Goal: Information Seeking & Learning: Learn about a topic

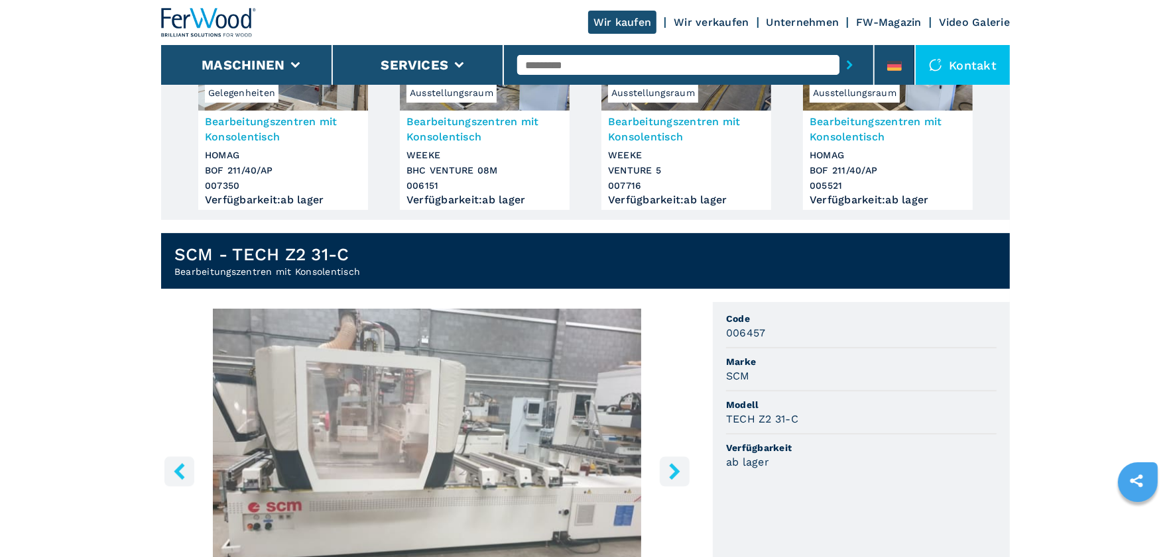
scroll to position [530, 0]
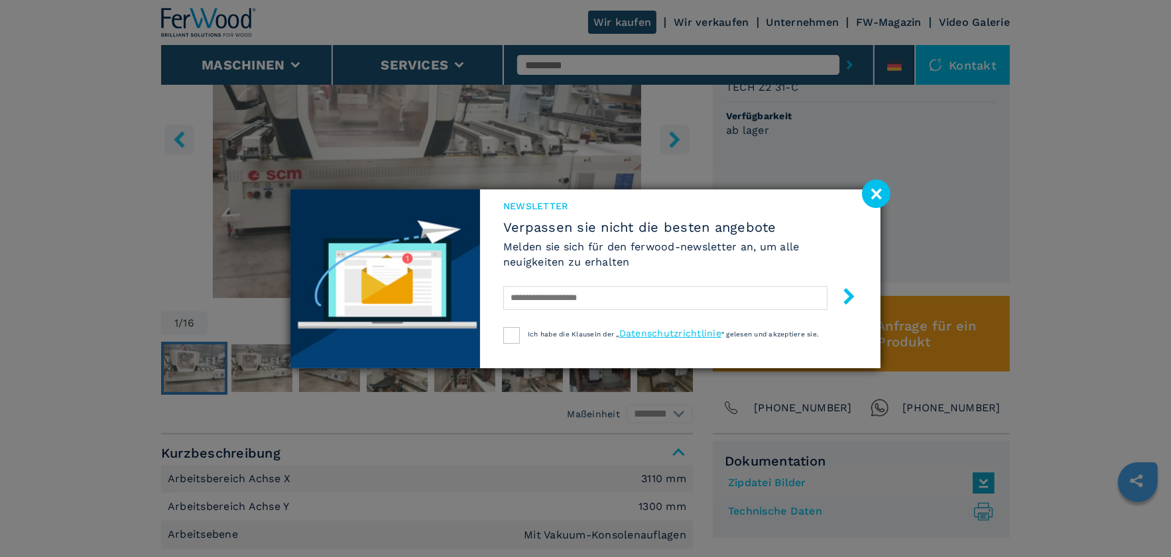
click at [876, 192] on image at bounding box center [876, 194] width 29 height 29
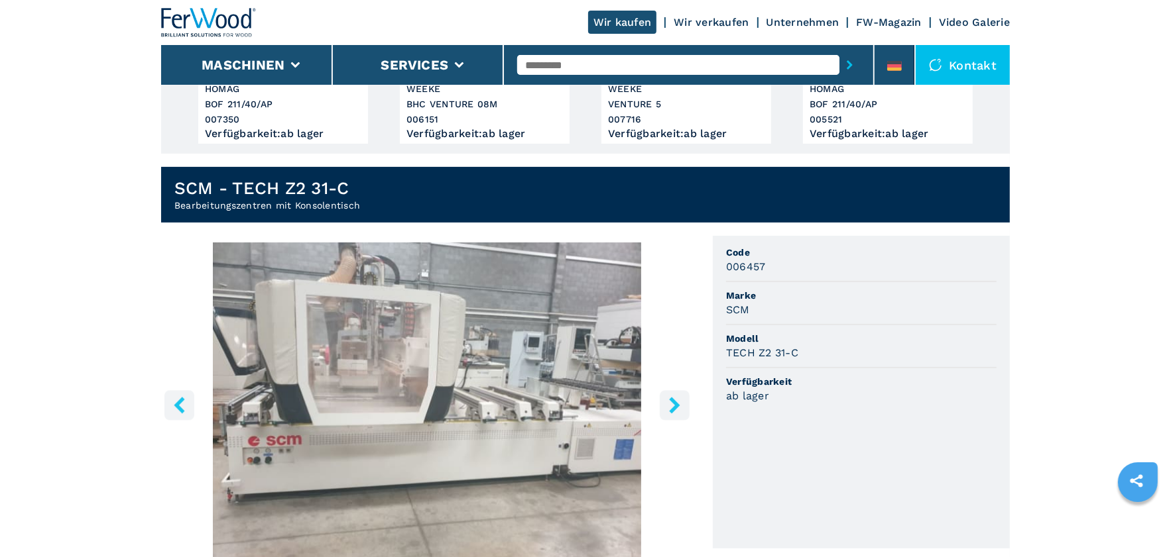
scroll to position [265, 0]
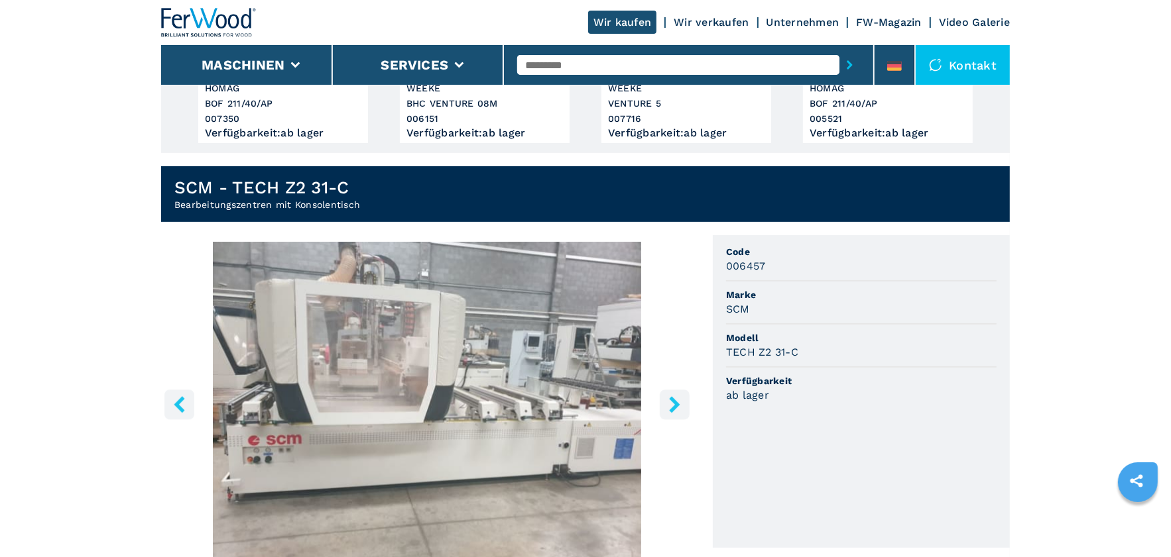
click at [430, 344] on img "Go to Slide 1" at bounding box center [427, 403] width 532 height 322
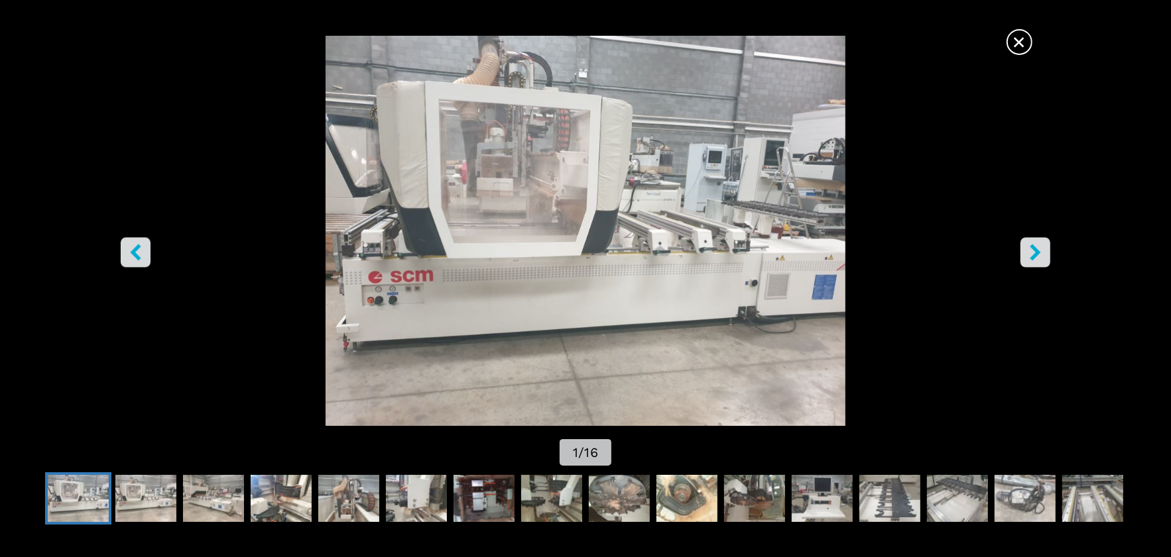
click at [1024, 250] on button "right-button" at bounding box center [1035, 252] width 30 height 30
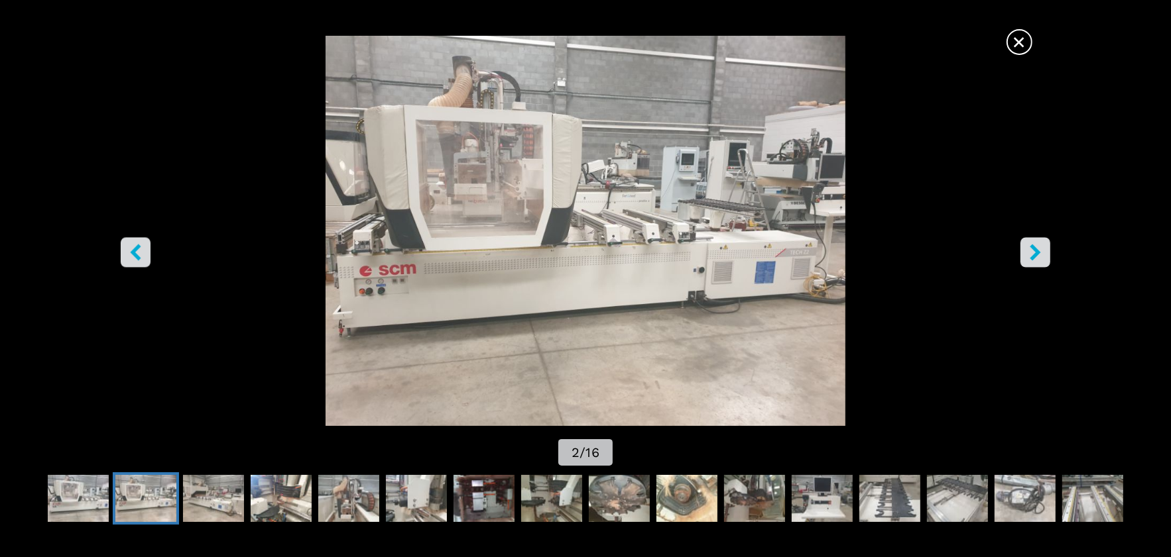
click at [1024, 250] on button "right-button" at bounding box center [1035, 252] width 30 height 30
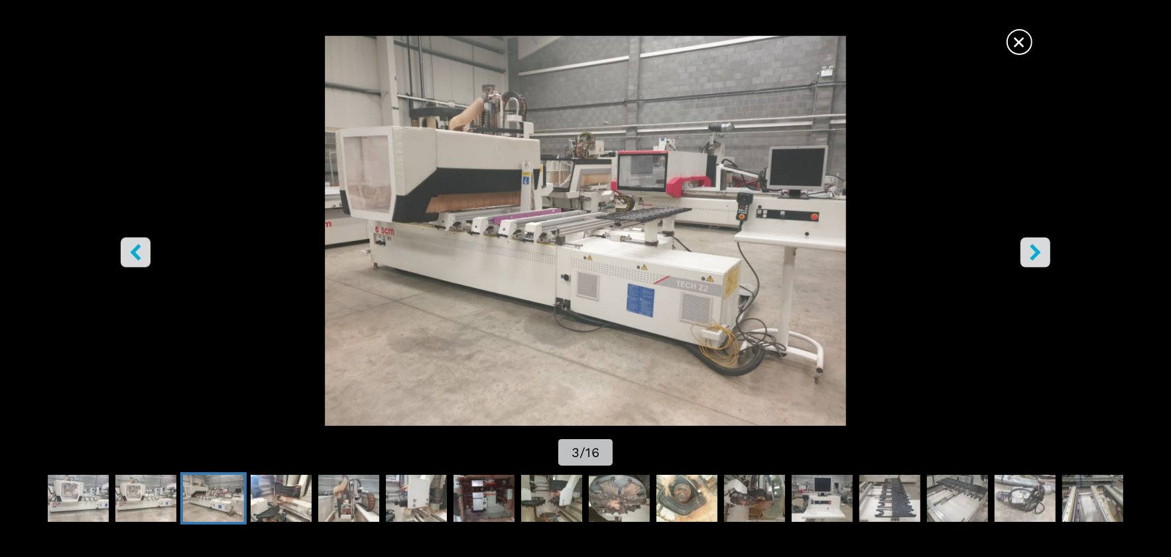
click at [1024, 250] on button "right-button" at bounding box center [1035, 252] width 30 height 30
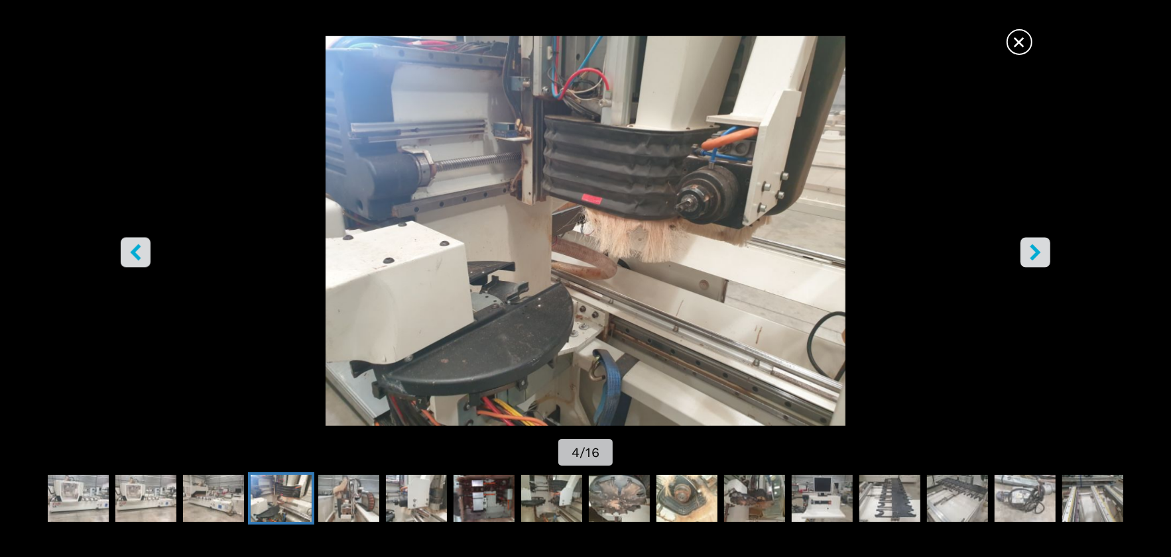
click at [1024, 250] on button "right-button" at bounding box center [1035, 252] width 30 height 30
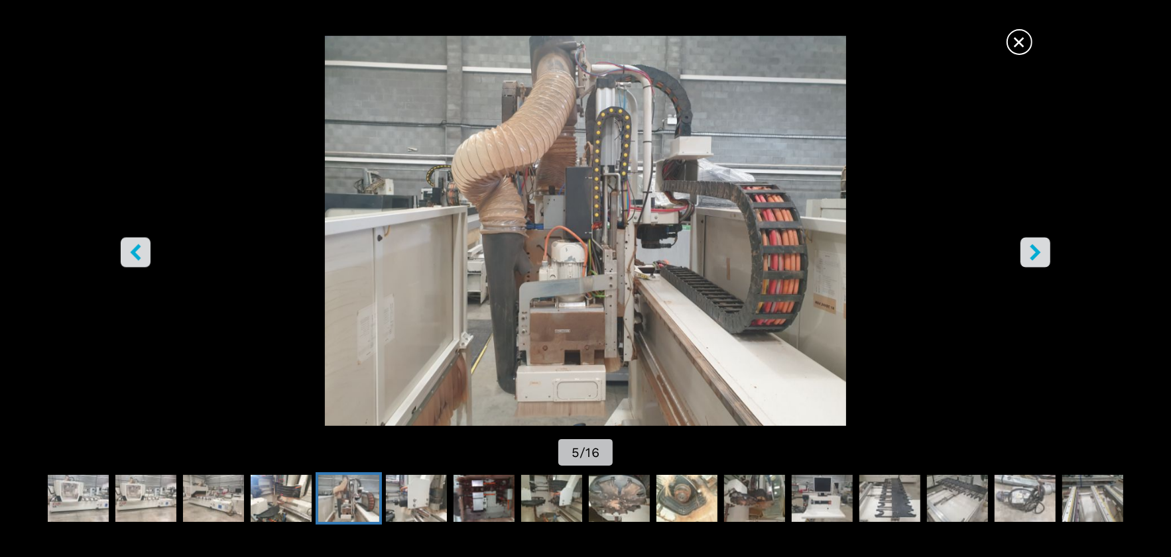
click at [1024, 250] on button "right-button" at bounding box center [1035, 252] width 30 height 30
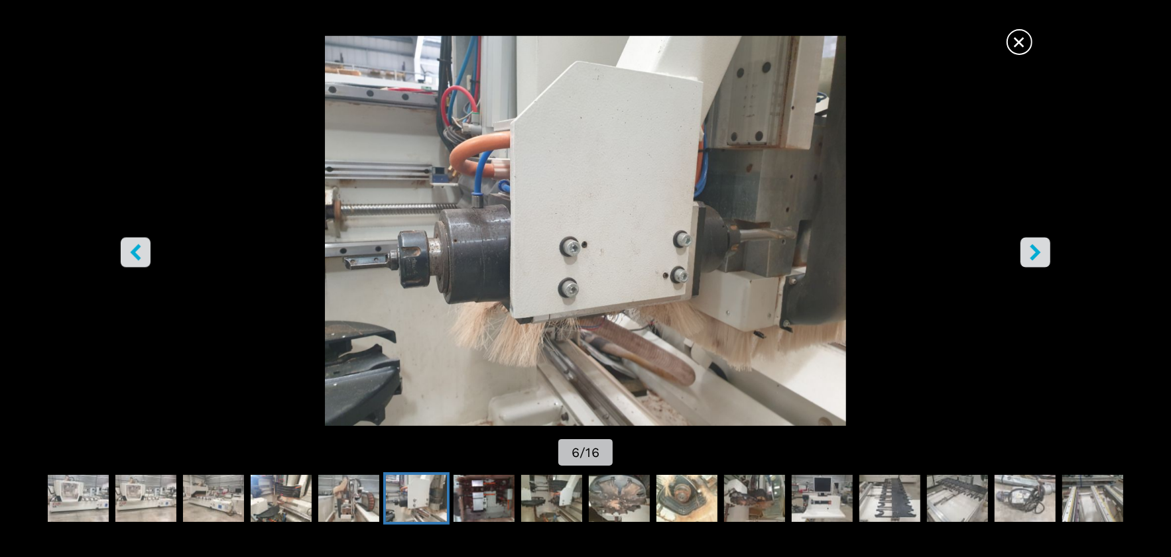
click at [1024, 250] on button "right-button" at bounding box center [1035, 252] width 30 height 30
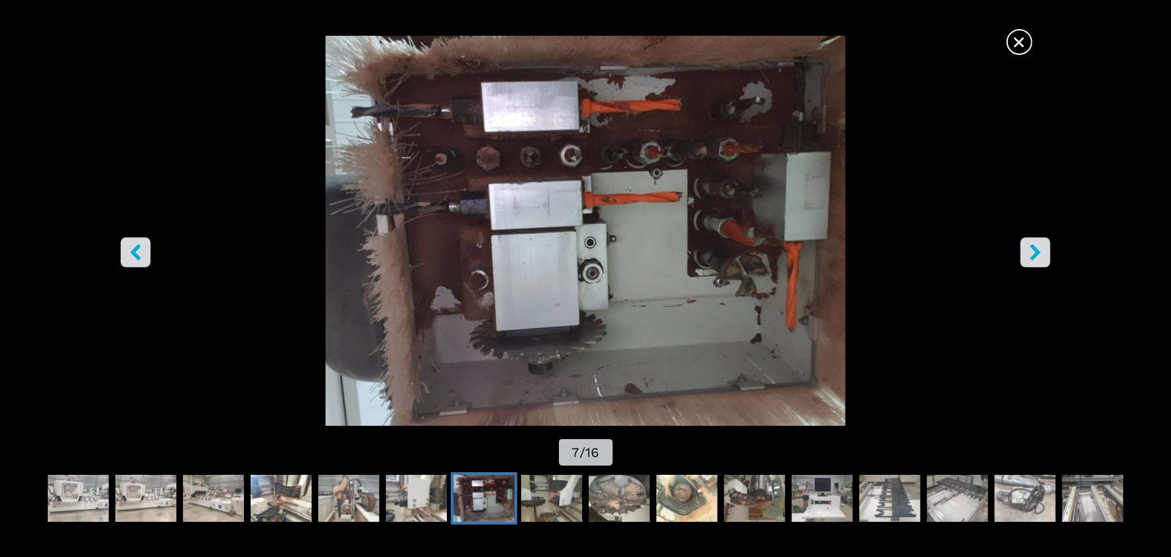
click at [1024, 250] on button "right-button" at bounding box center [1035, 252] width 30 height 30
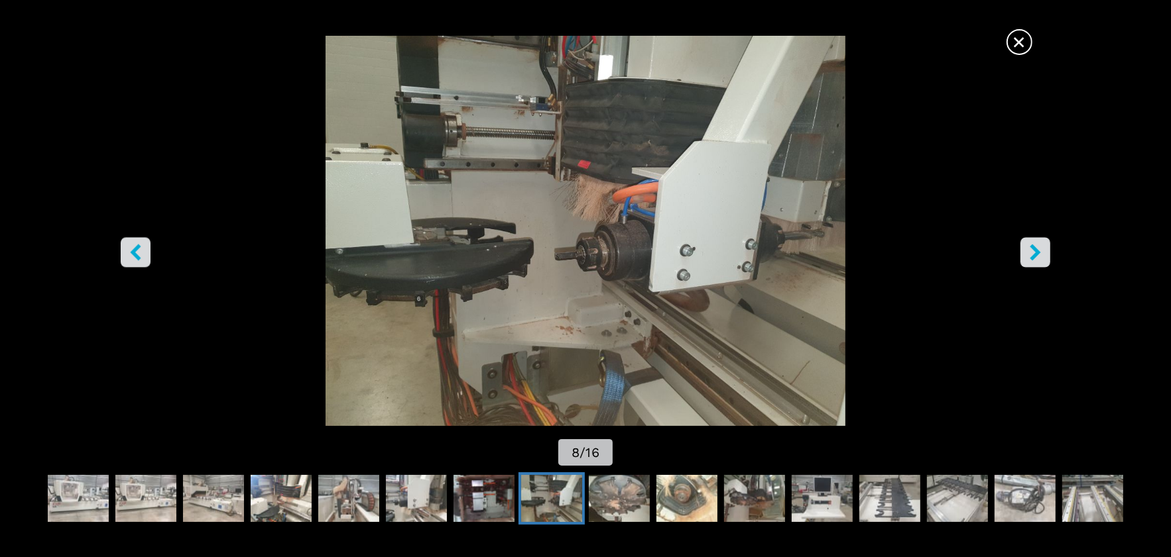
click at [1024, 250] on button "right-button" at bounding box center [1035, 252] width 30 height 30
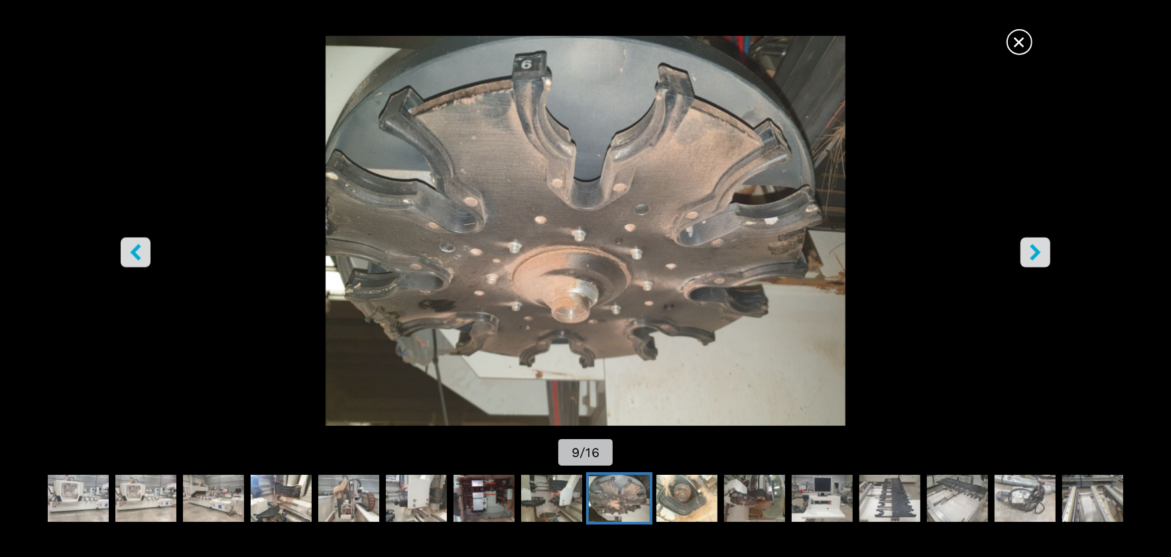
click at [1020, 42] on span "×" at bounding box center [1019, 39] width 23 height 23
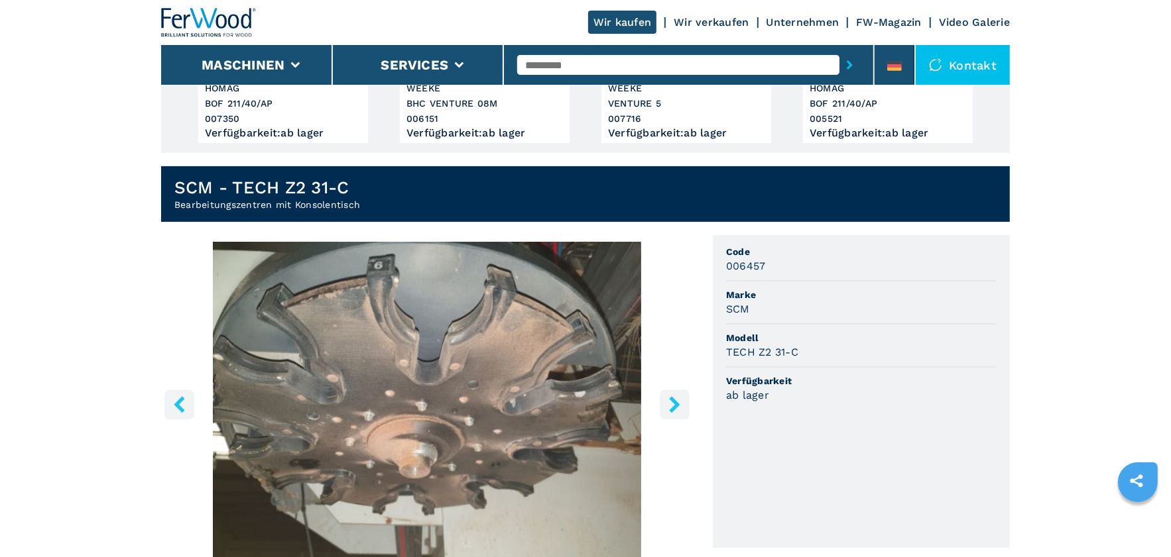
scroll to position [0, 0]
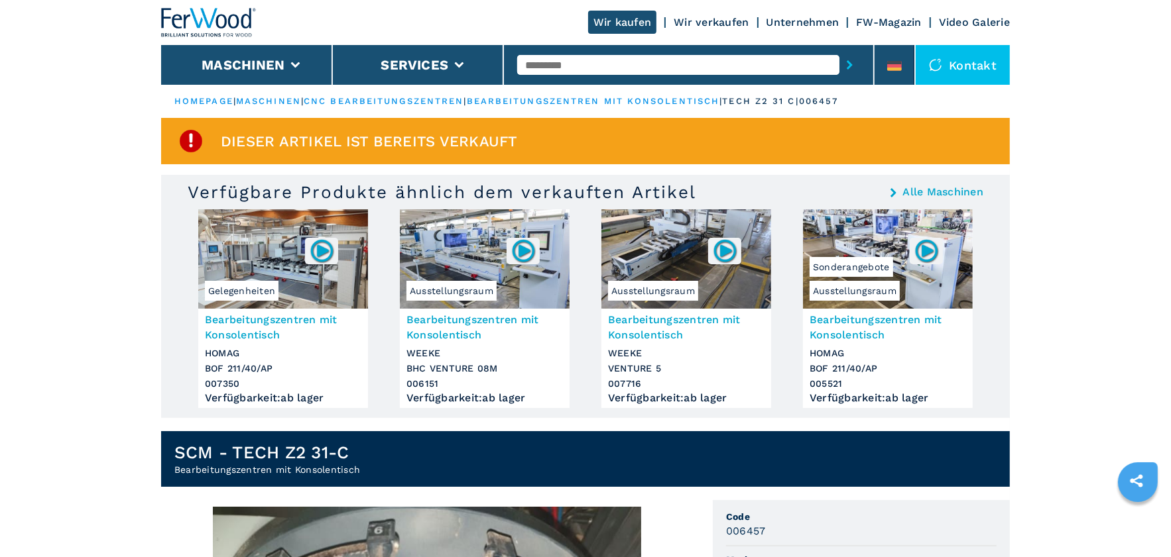
click at [642, 100] on link "bearbeitungszentren mit konsolentisch" at bounding box center [593, 101] width 253 height 10
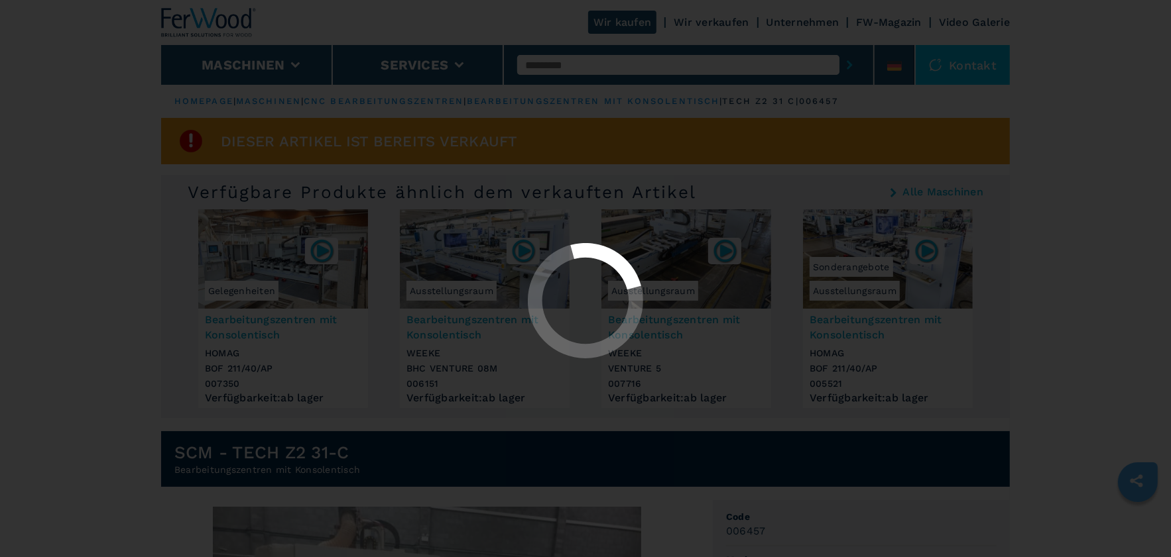
select select "**********"
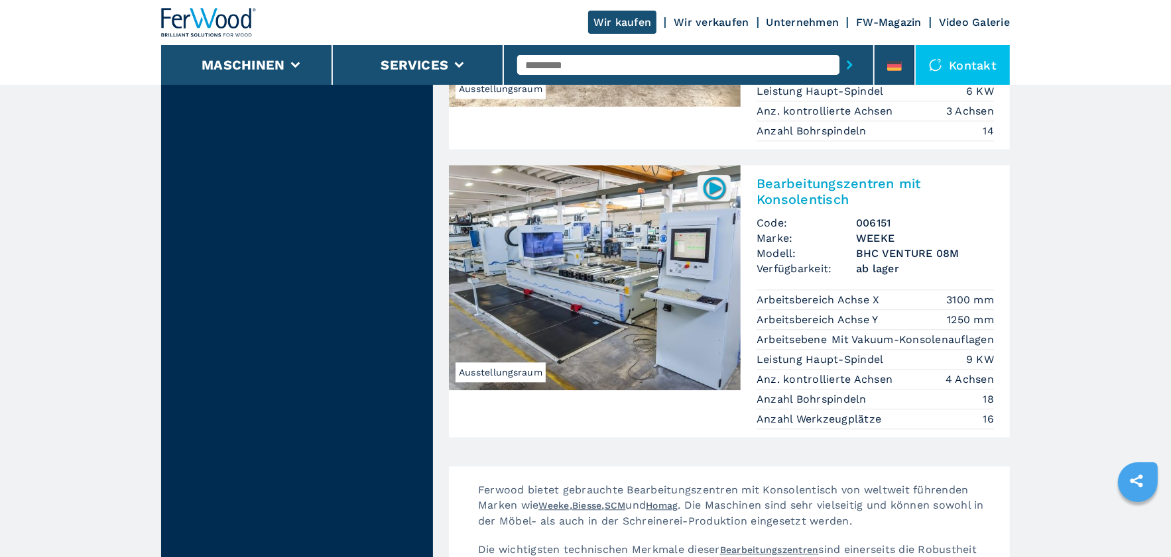
scroll to position [2784, 0]
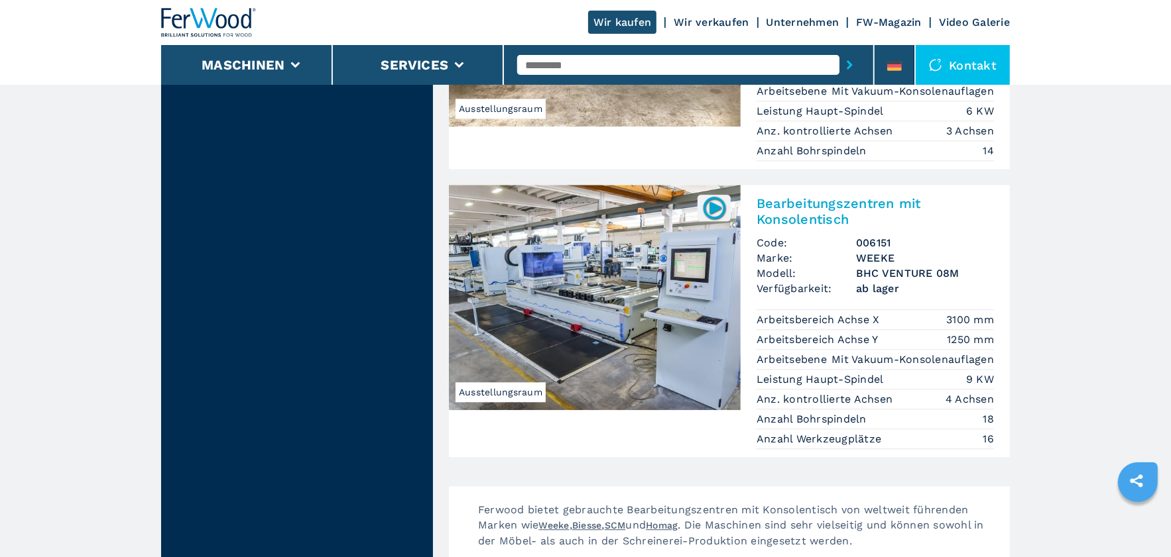
click at [654, 306] on img at bounding box center [595, 297] width 292 height 225
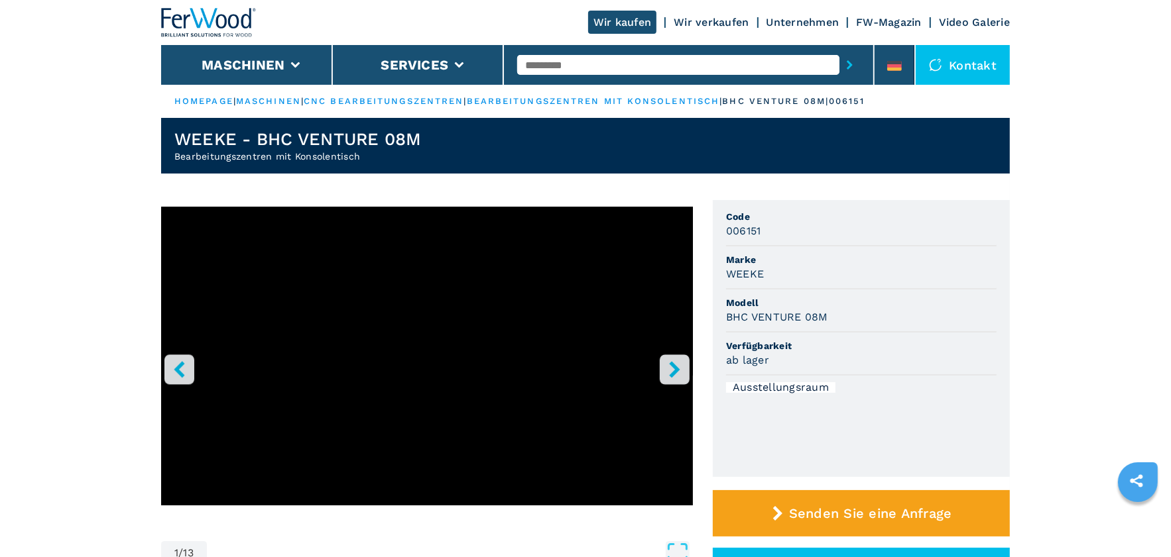
click at [679, 367] on icon "right-button" at bounding box center [674, 369] width 17 height 17
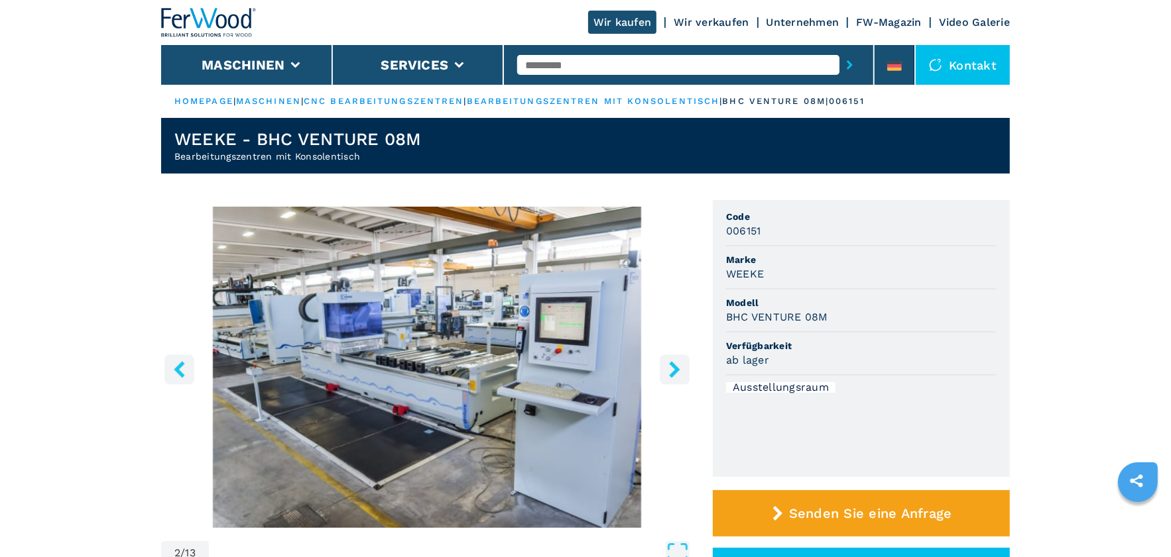
click at [679, 367] on icon "right-button" at bounding box center [674, 369] width 17 height 17
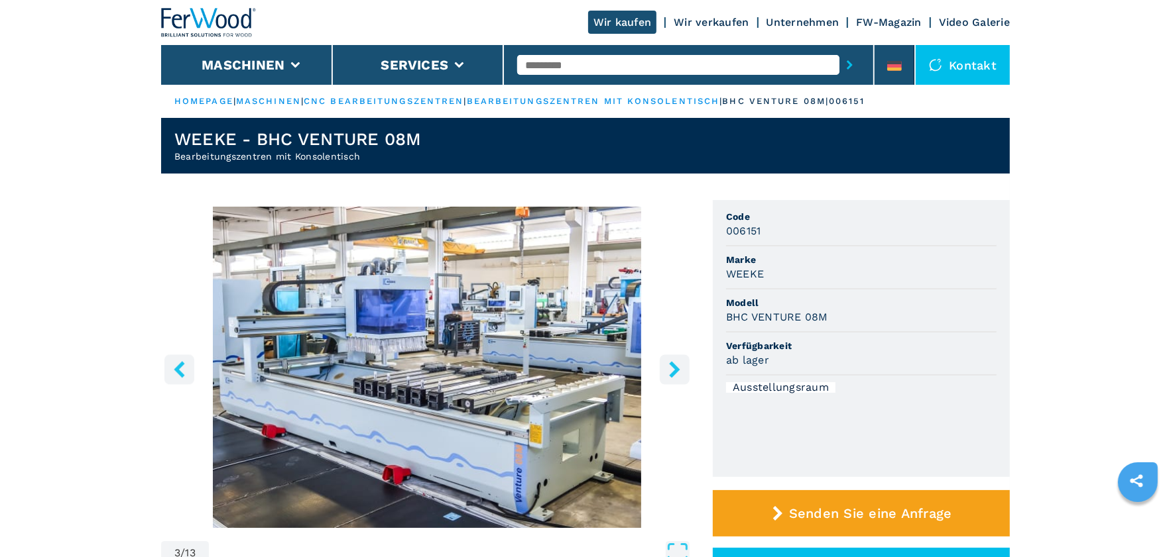
click at [679, 367] on icon "right-button" at bounding box center [674, 369] width 17 height 17
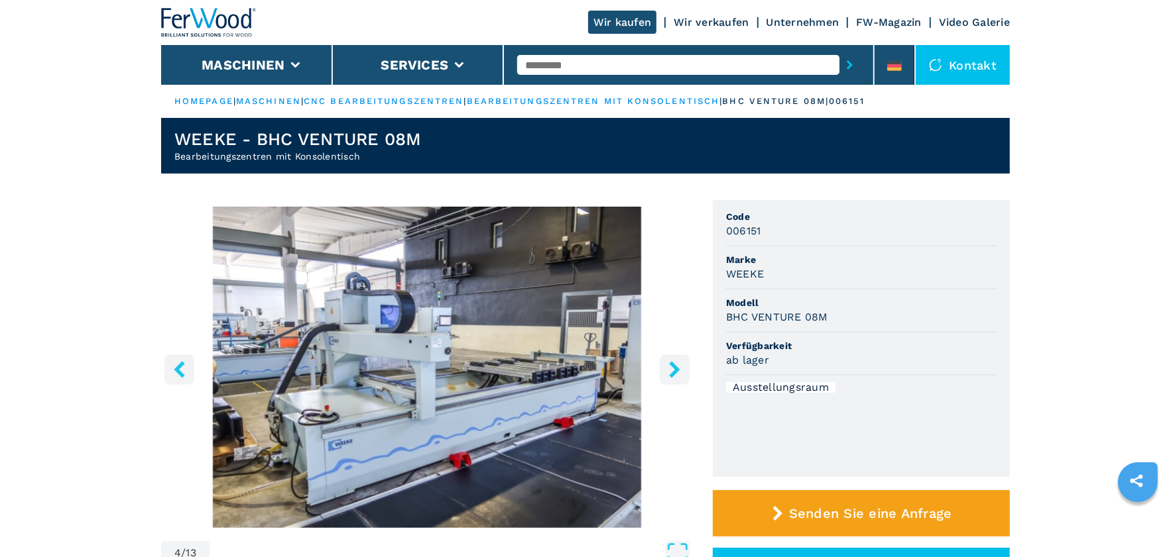
click at [679, 367] on icon "right-button" at bounding box center [674, 369] width 17 height 17
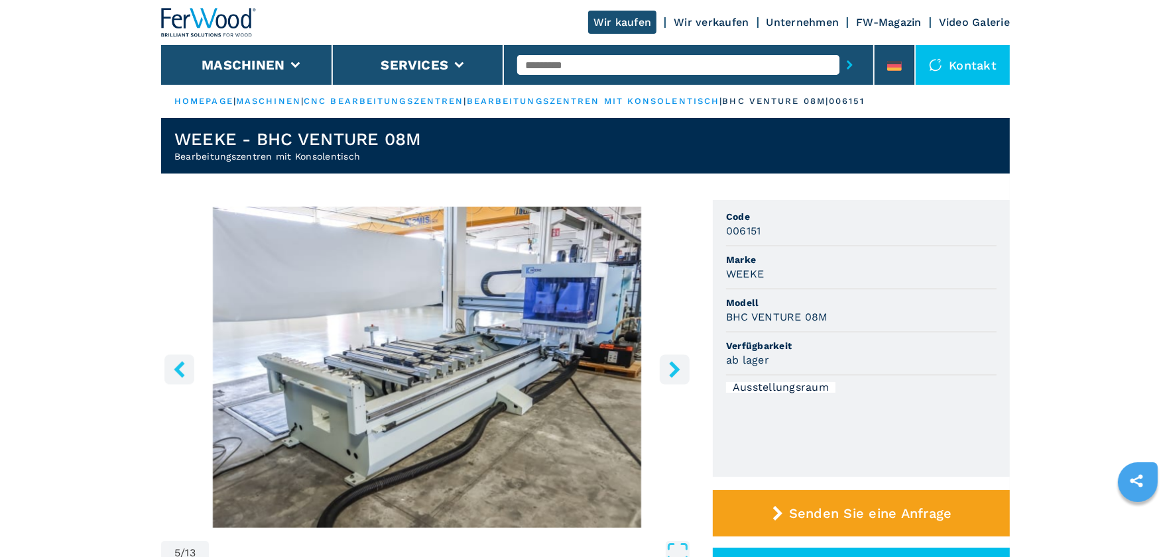
click at [679, 367] on icon "right-button" at bounding box center [674, 369] width 17 height 17
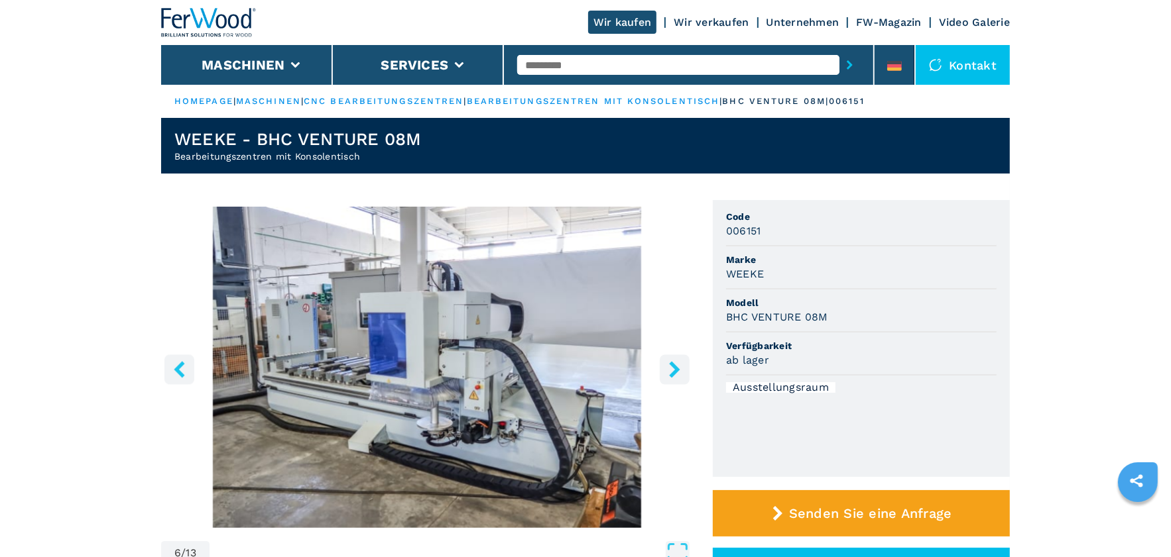
click at [679, 367] on icon "right-button" at bounding box center [674, 369] width 17 height 17
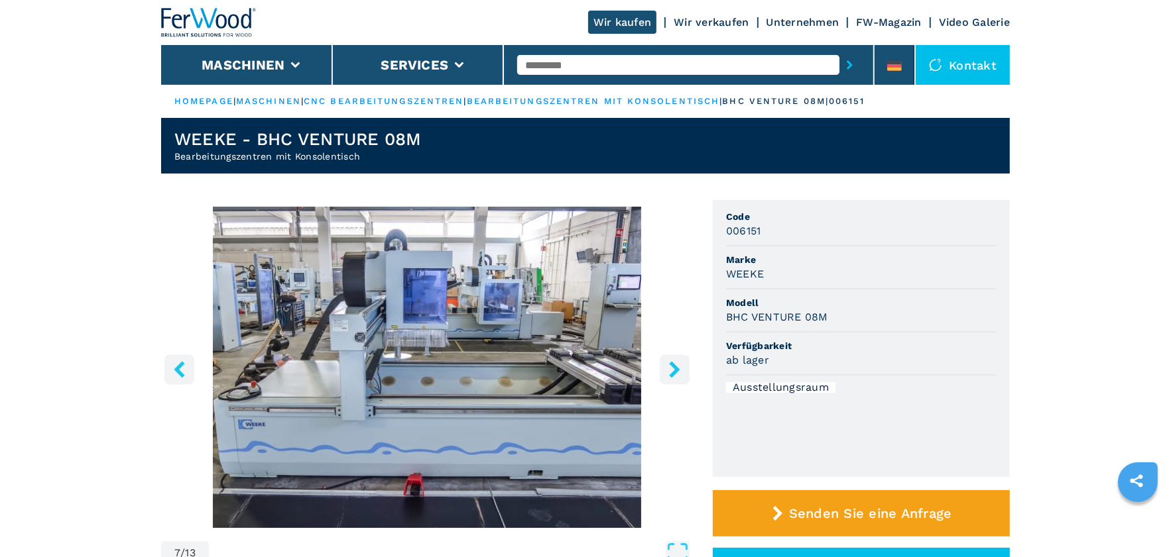
click at [679, 367] on icon "right-button" at bounding box center [674, 369] width 17 height 17
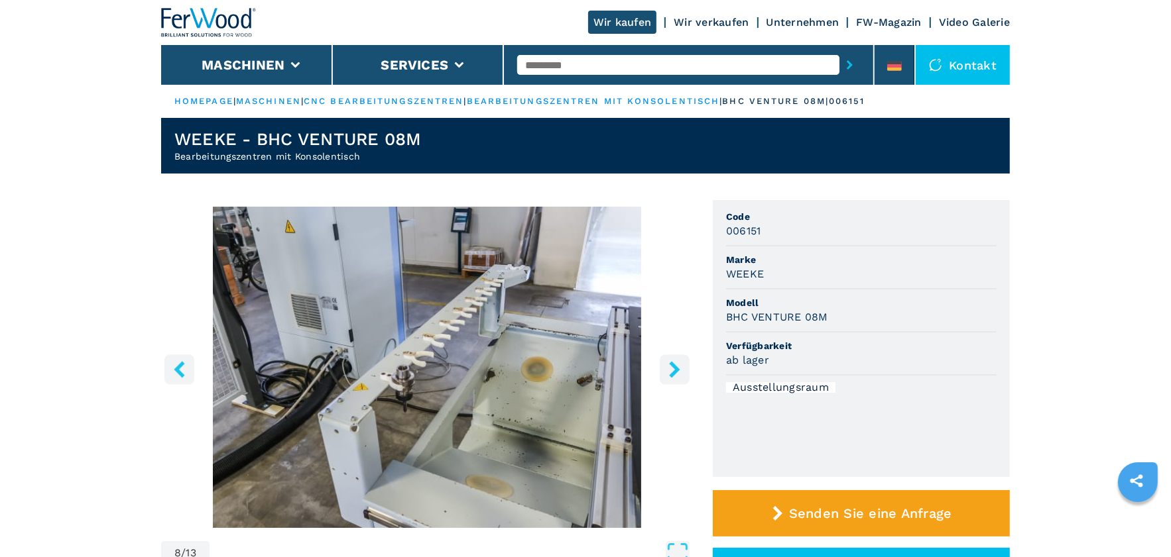
click at [679, 367] on icon "right-button" at bounding box center [674, 369] width 17 height 17
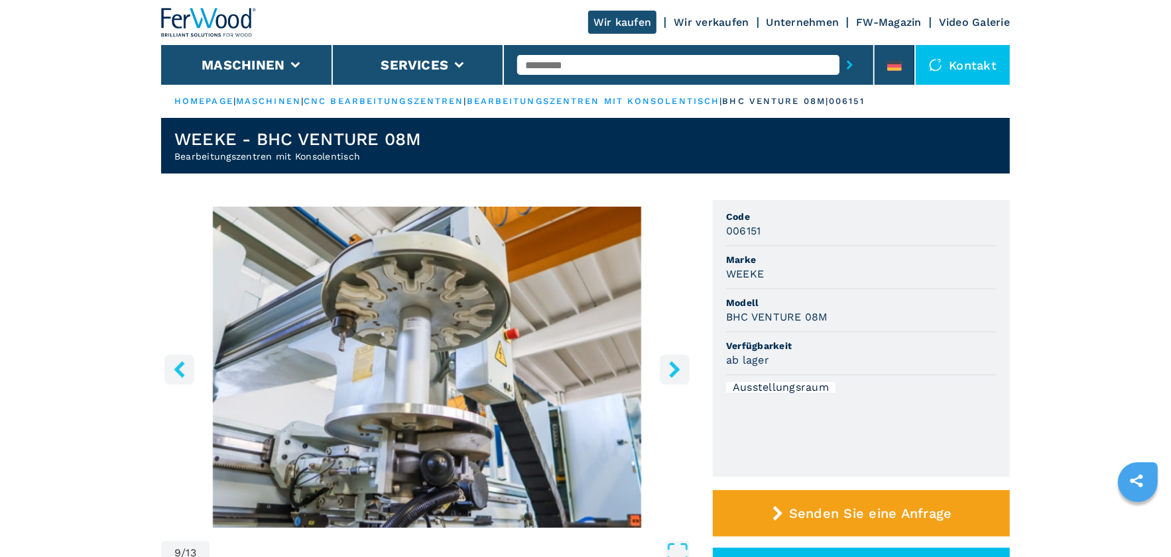
click at [679, 367] on icon "right-button" at bounding box center [674, 369] width 17 height 17
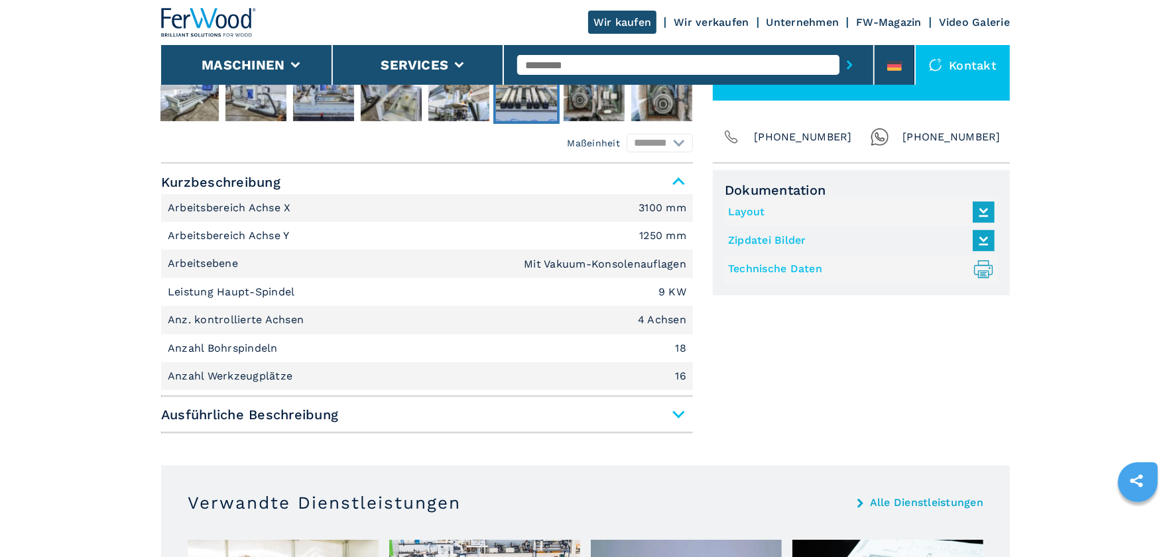
scroll to position [530, 0]
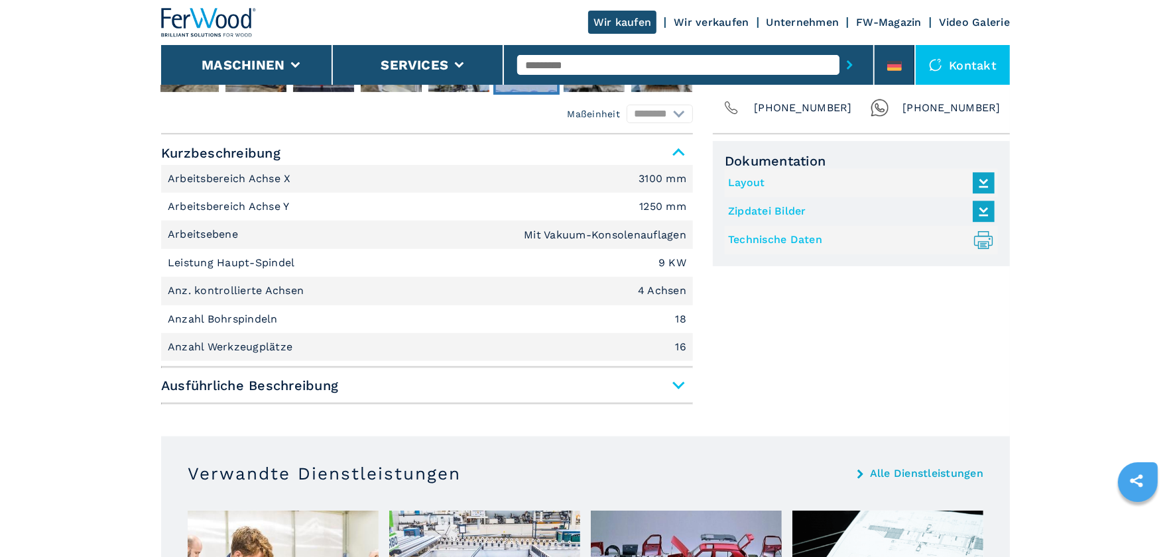
click at [672, 382] on span "Ausführliche Beschreibung" at bounding box center [427, 386] width 532 height 24
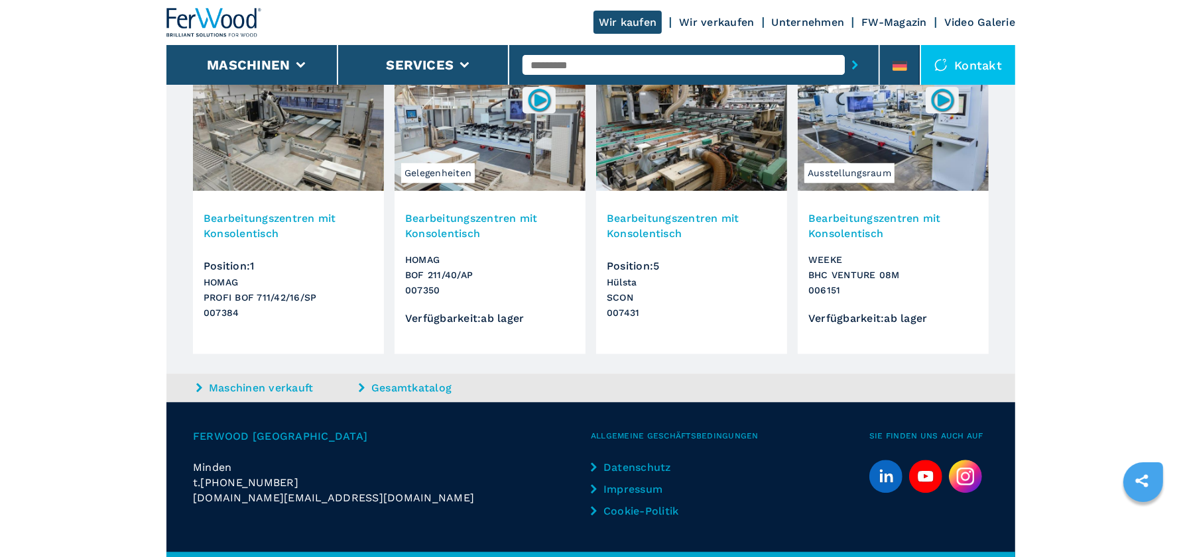
scroll to position [2959, 0]
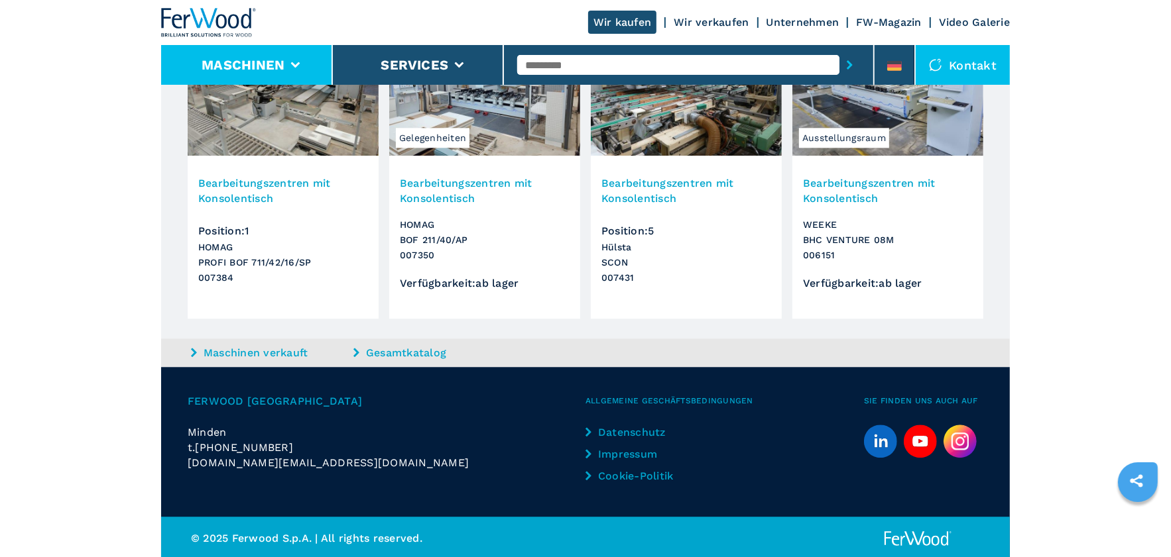
click at [295, 62] on icon at bounding box center [295, 65] width 9 height 6
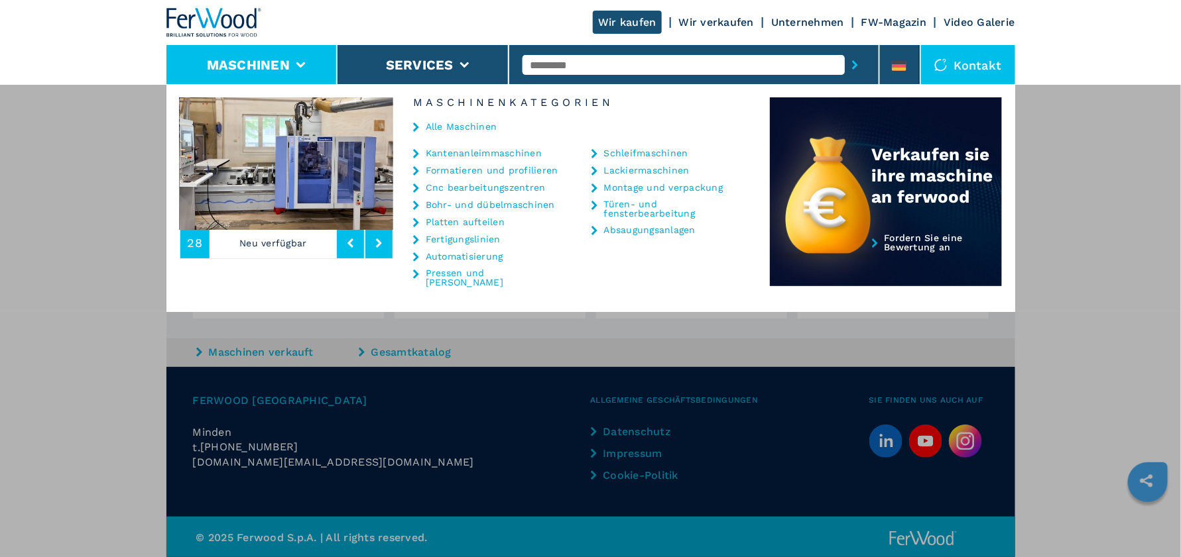
click at [447, 189] on link "Cnc bearbeitungszentren" at bounding box center [486, 187] width 120 height 9
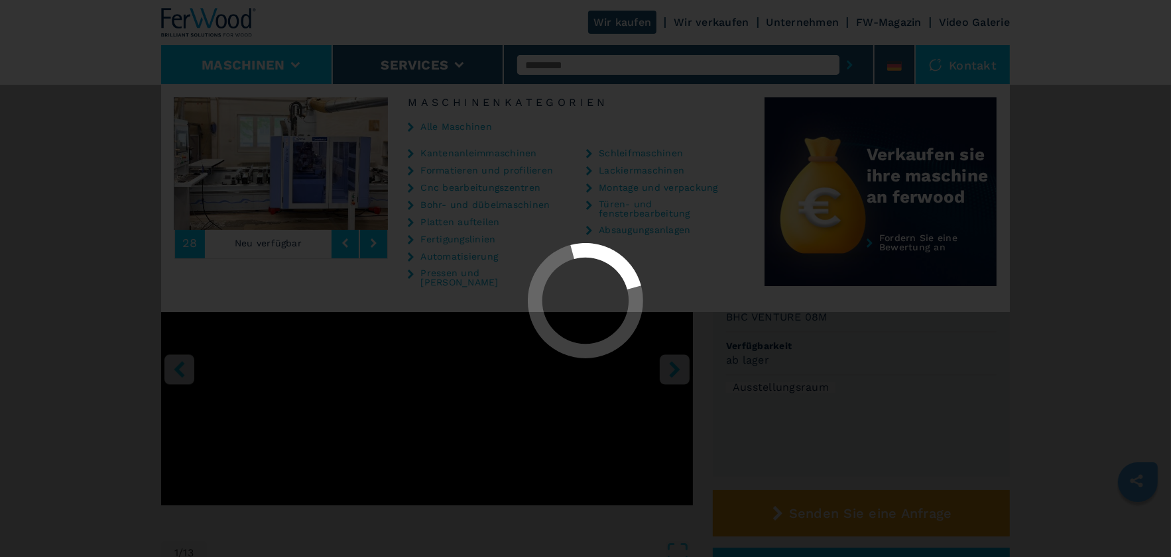
select select "**********"
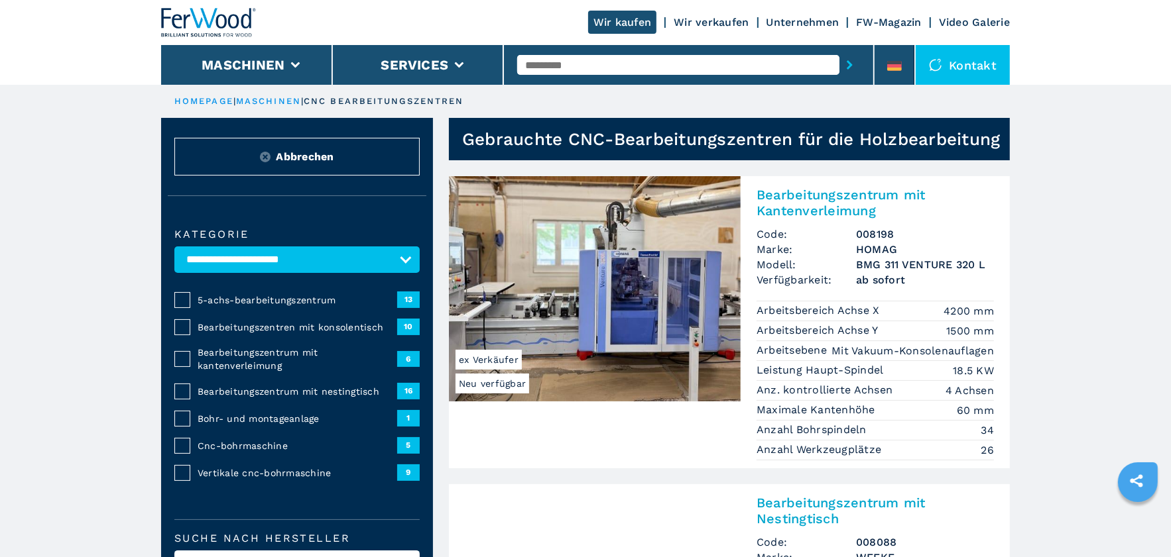
click at [243, 363] on span "Bearbeitungszentrum mit kantenverleimung" at bounding box center [298, 359] width 200 height 27
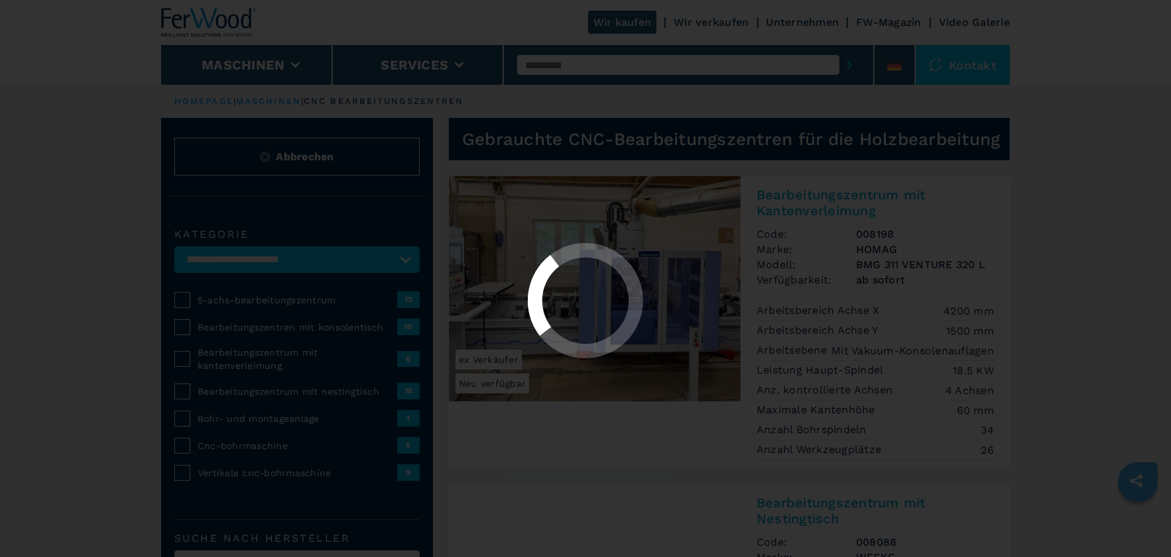
select select "**********"
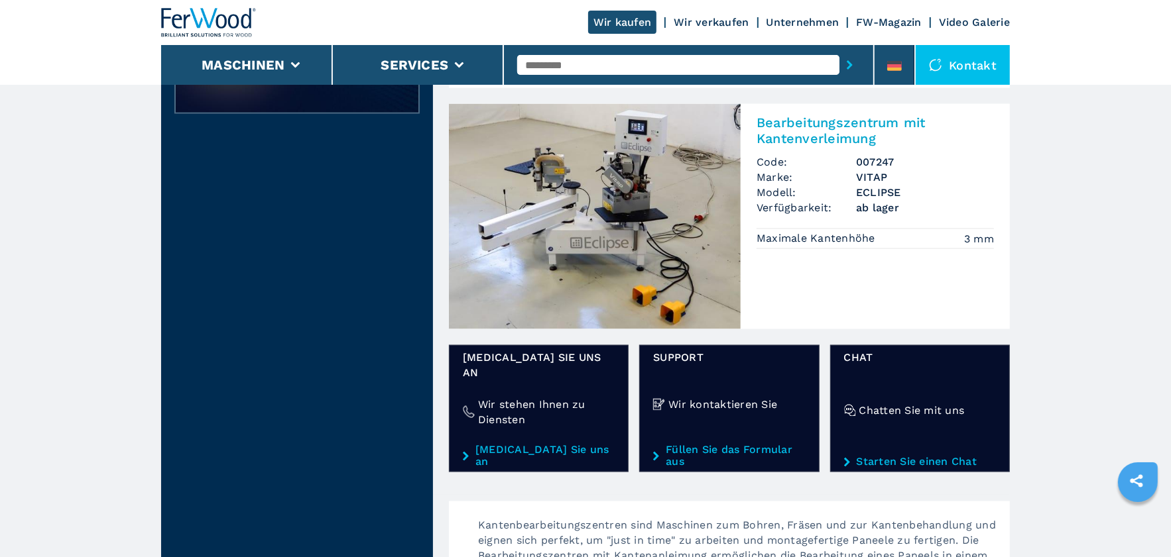
scroll to position [1524, 0]
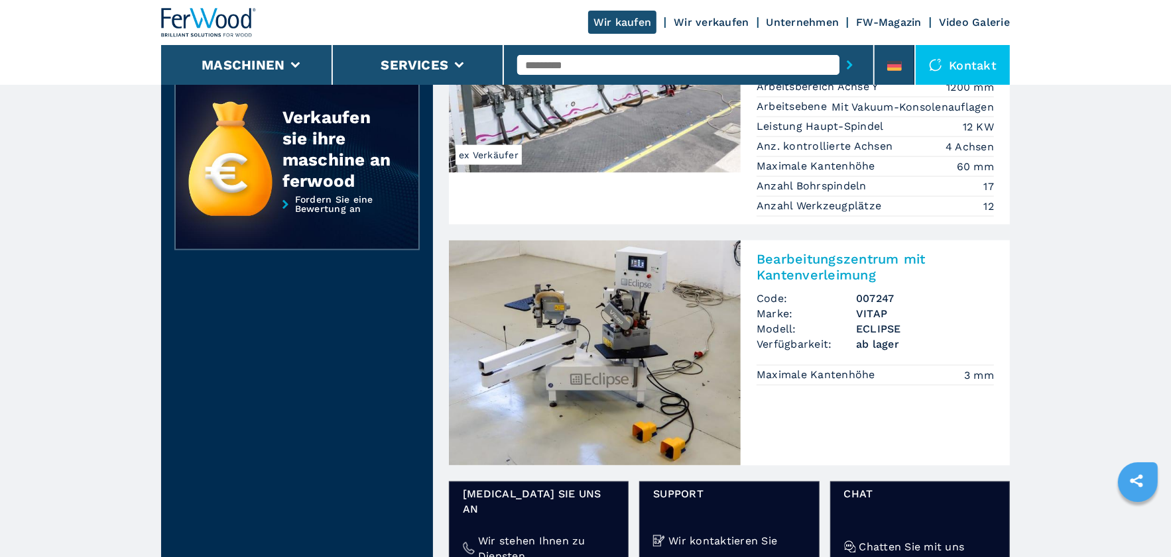
click at [595, 323] on img at bounding box center [595, 353] width 292 height 225
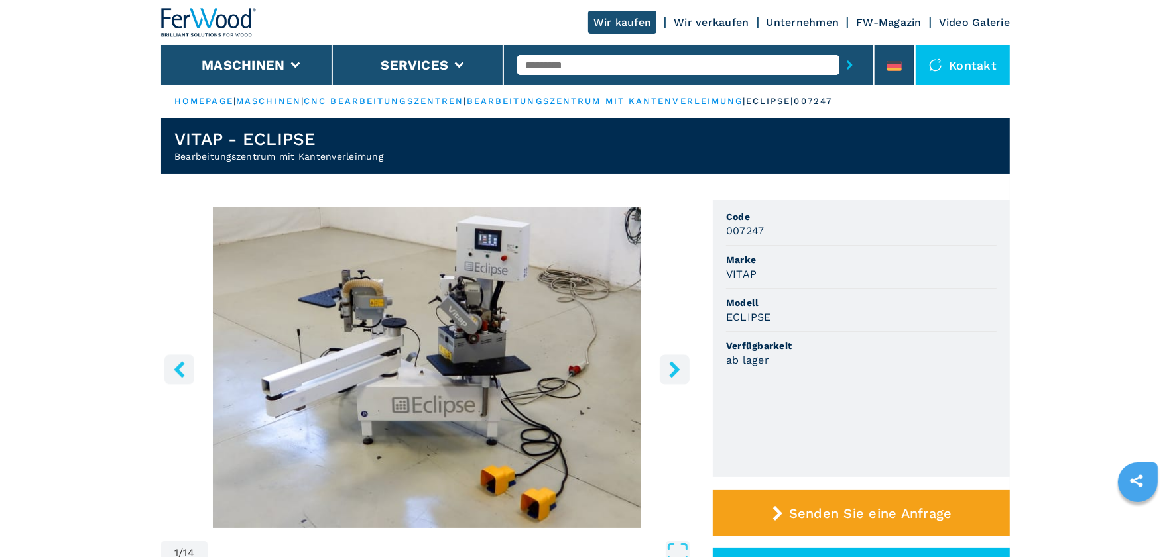
click at [672, 372] on icon "right-button" at bounding box center [674, 369] width 11 height 17
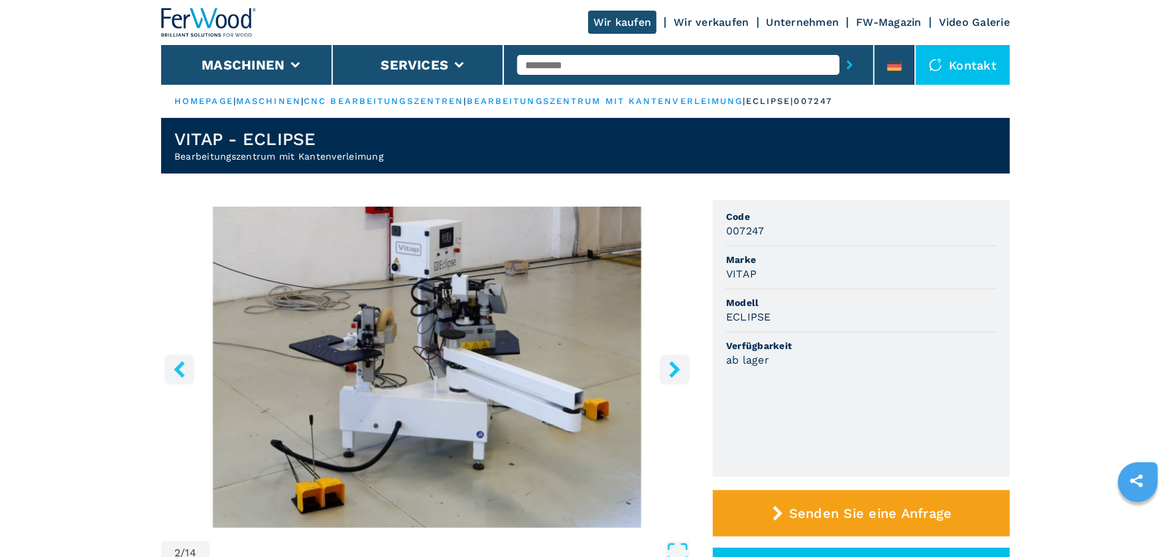
click at [672, 372] on icon "right-button" at bounding box center [674, 369] width 11 height 17
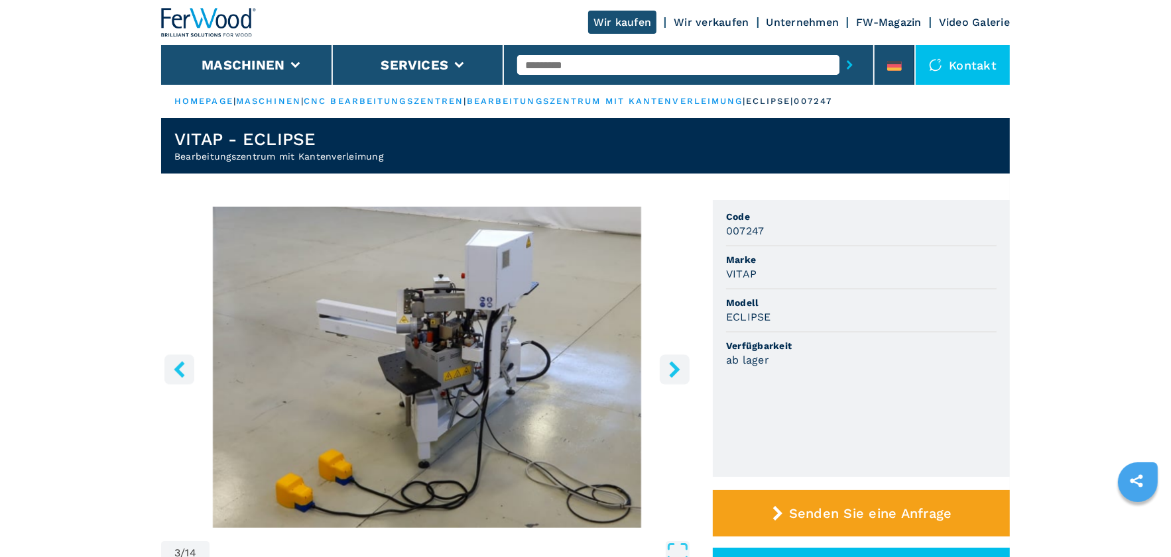
click at [672, 372] on icon "right-button" at bounding box center [674, 369] width 11 height 17
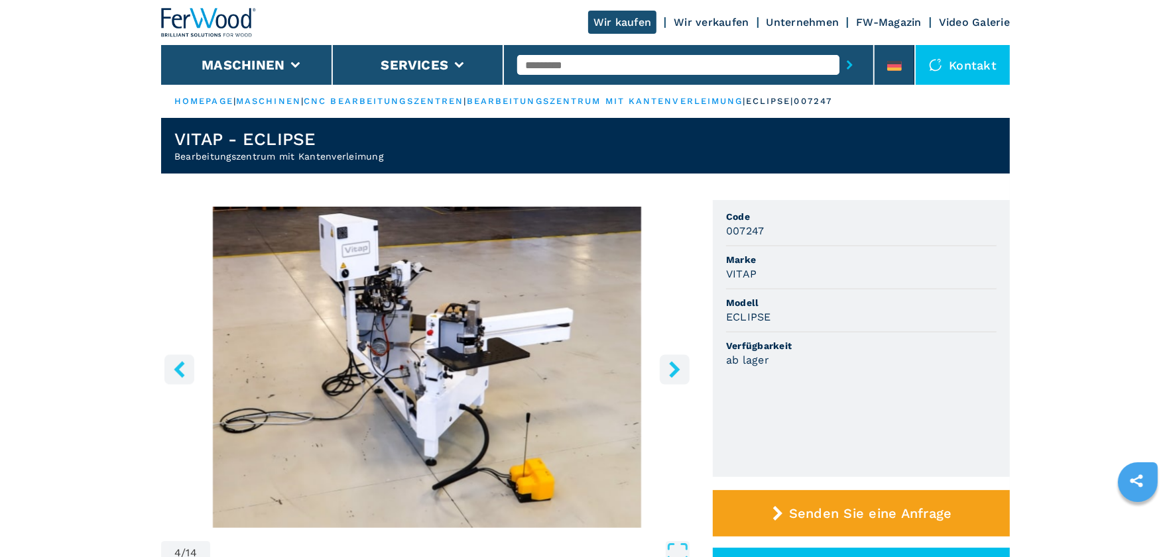
click at [672, 372] on icon "right-button" at bounding box center [674, 369] width 11 height 17
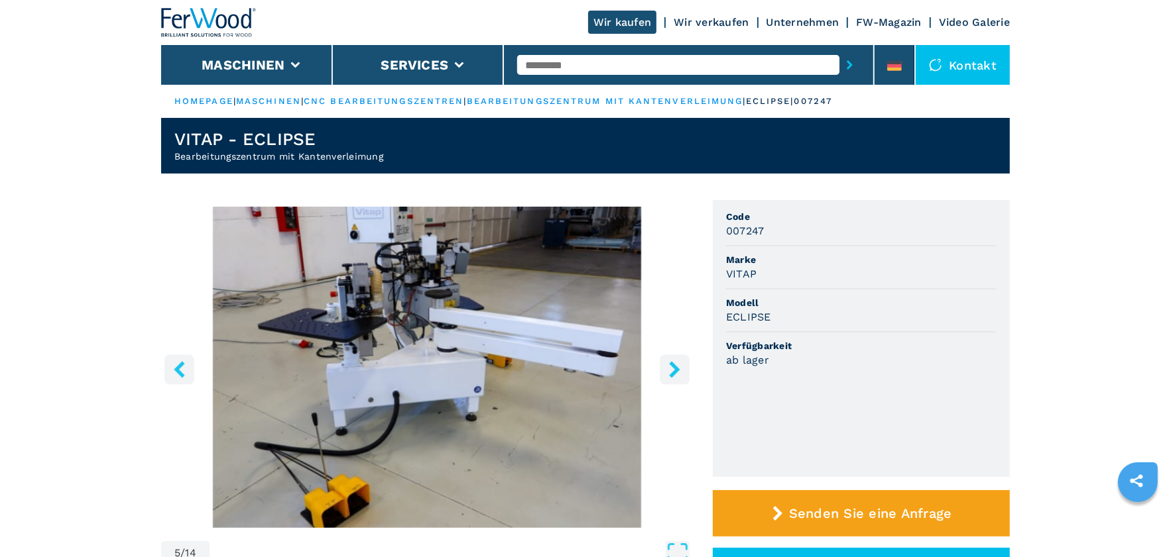
click at [672, 372] on icon "right-button" at bounding box center [674, 369] width 11 height 17
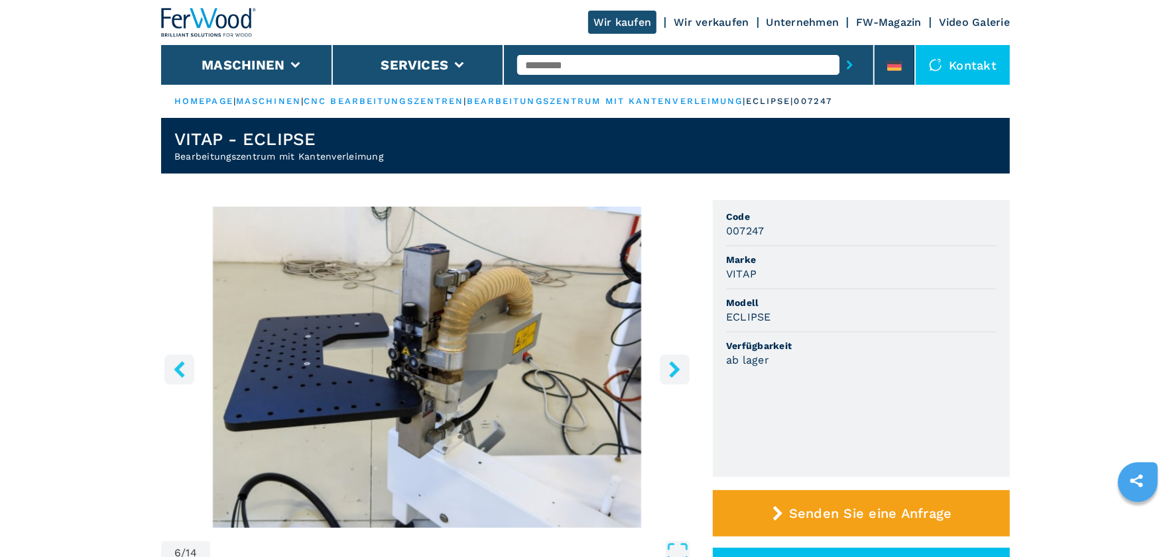
click at [672, 372] on icon "right-button" at bounding box center [674, 369] width 11 height 17
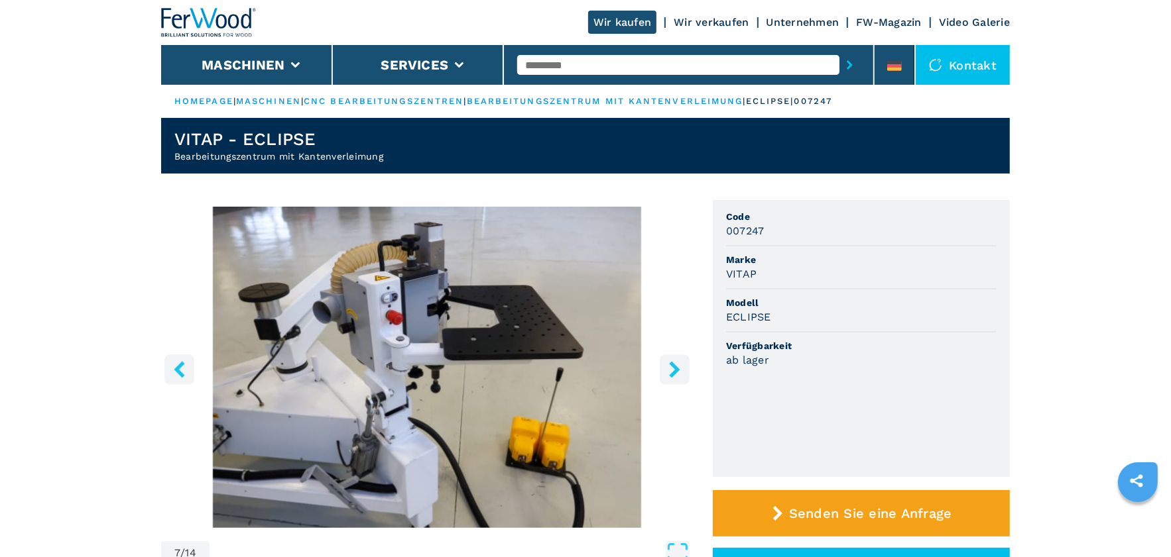
click at [672, 372] on icon "right-button" at bounding box center [674, 369] width 11 height 17
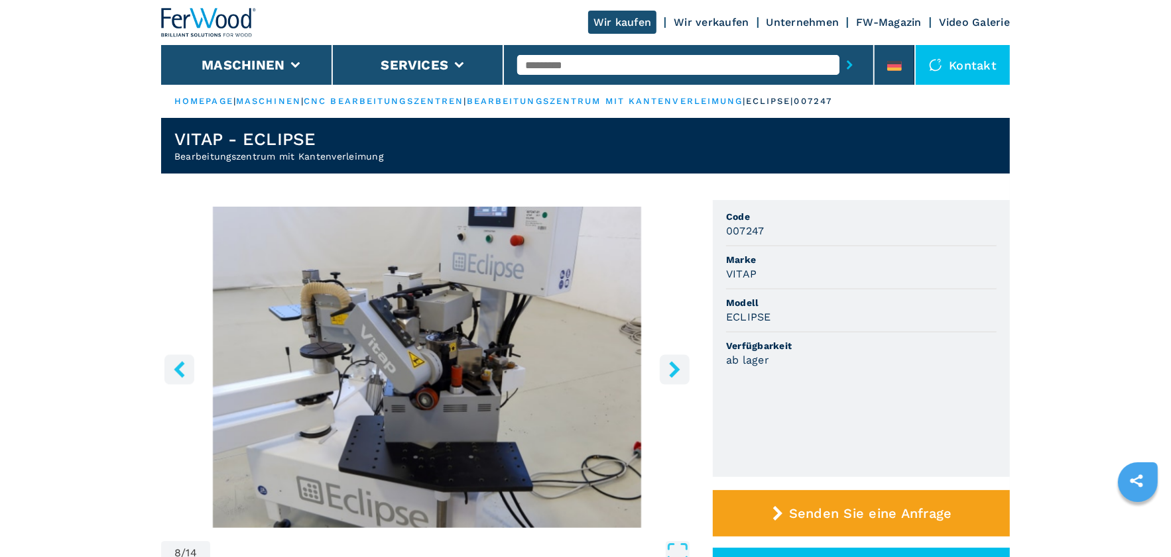
click at [672, 372] on icon "right-button" at bounding box center [674, 369] width 11 height 17
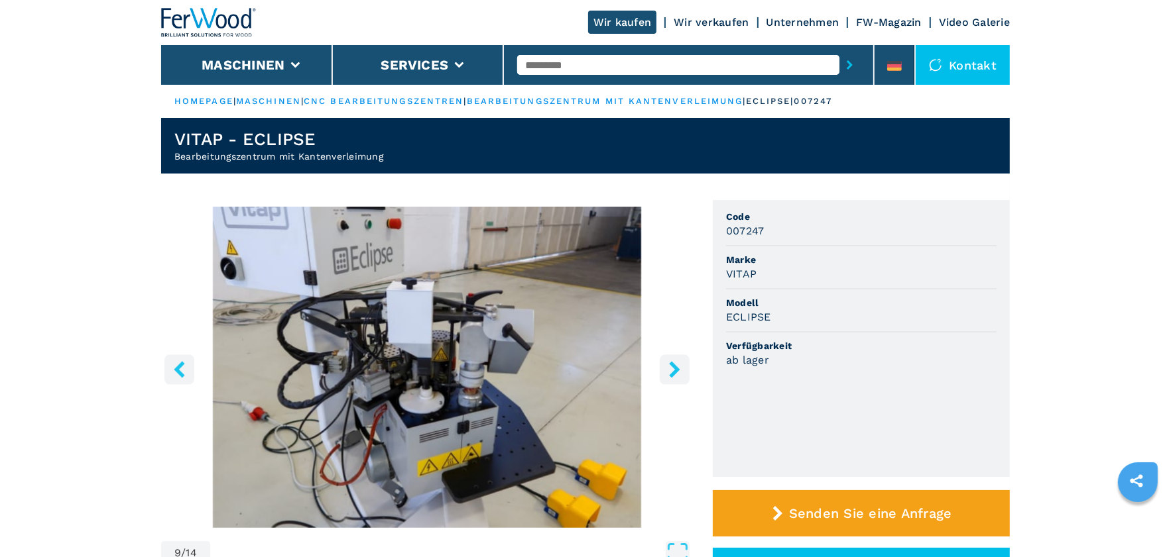
click at [672, 372] on icon "right-button" at bounding box center [674, 369] width 11 height 17
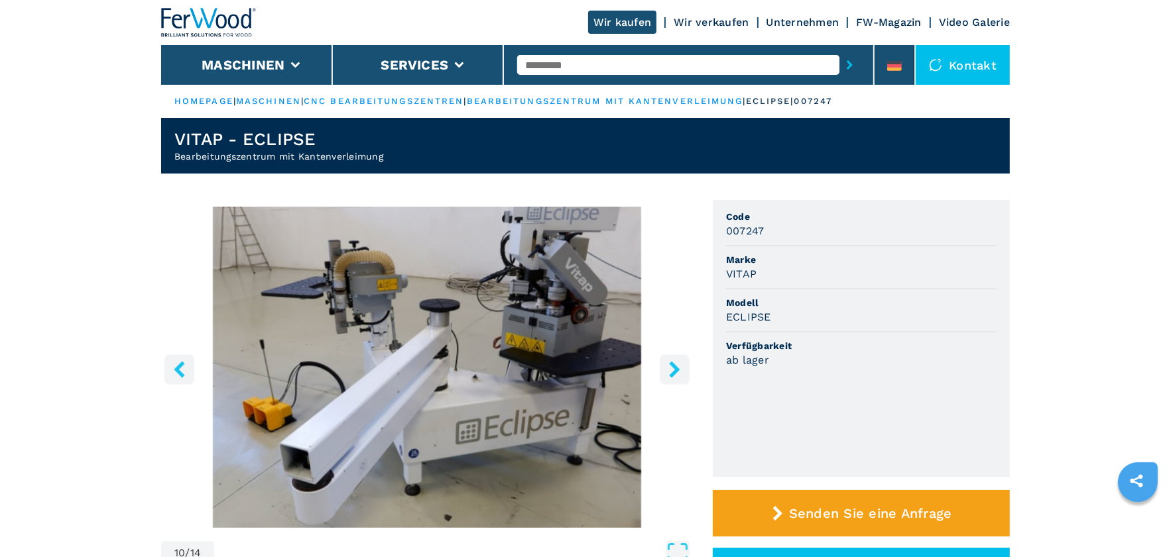
click at [672, 372] on icon "right-button" at bounding box center [674, 369] width 11 height 17
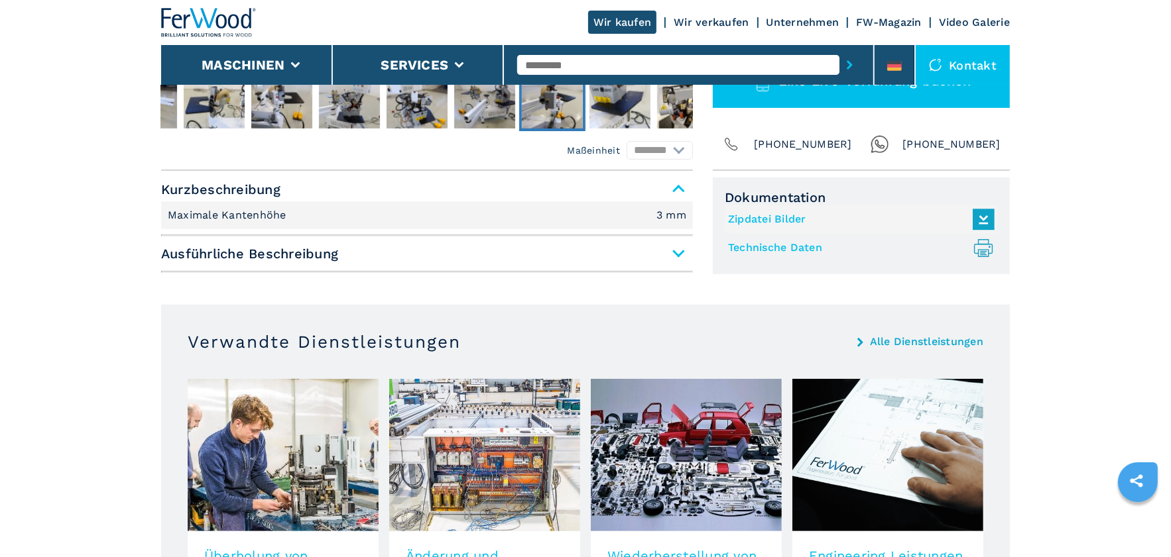
scroll to position [464, 0]
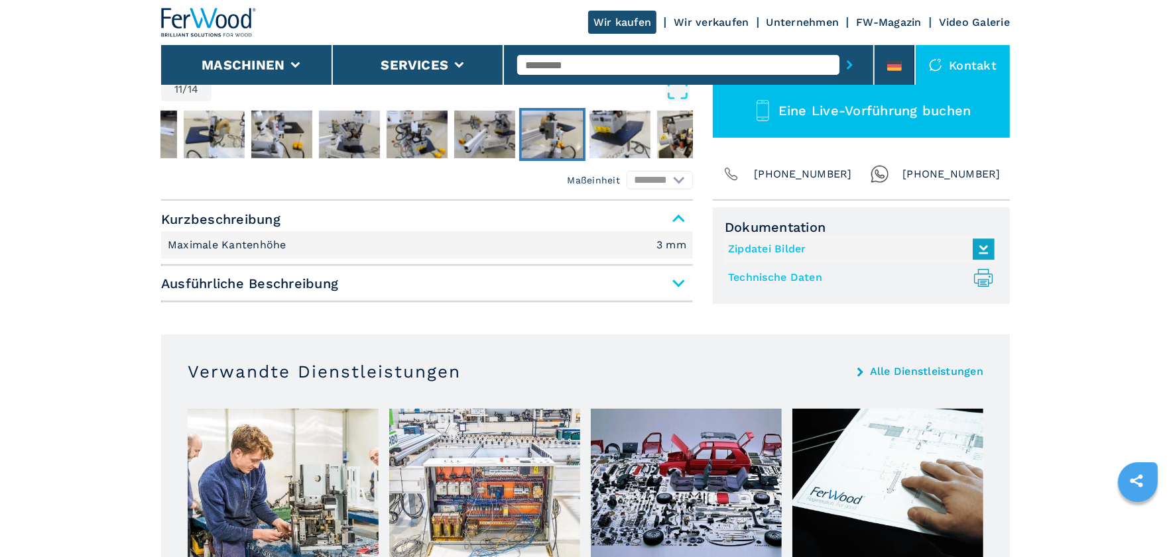
click at [679, 290] on span "Ausführliche Beschreibung" at bounding box center [427, 284] width 532 height 24
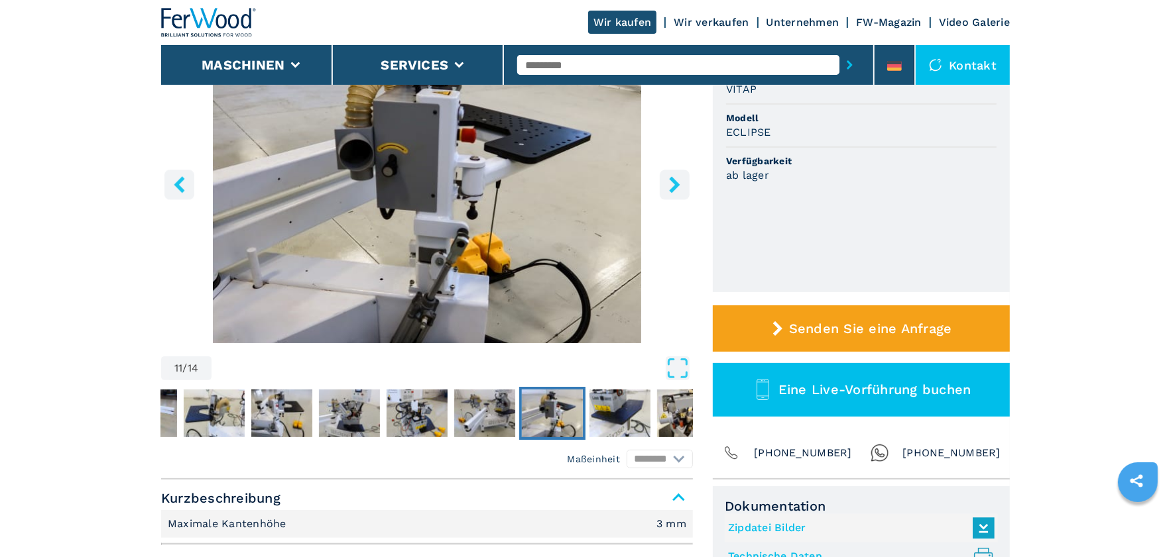
scroll to position [66, 0]
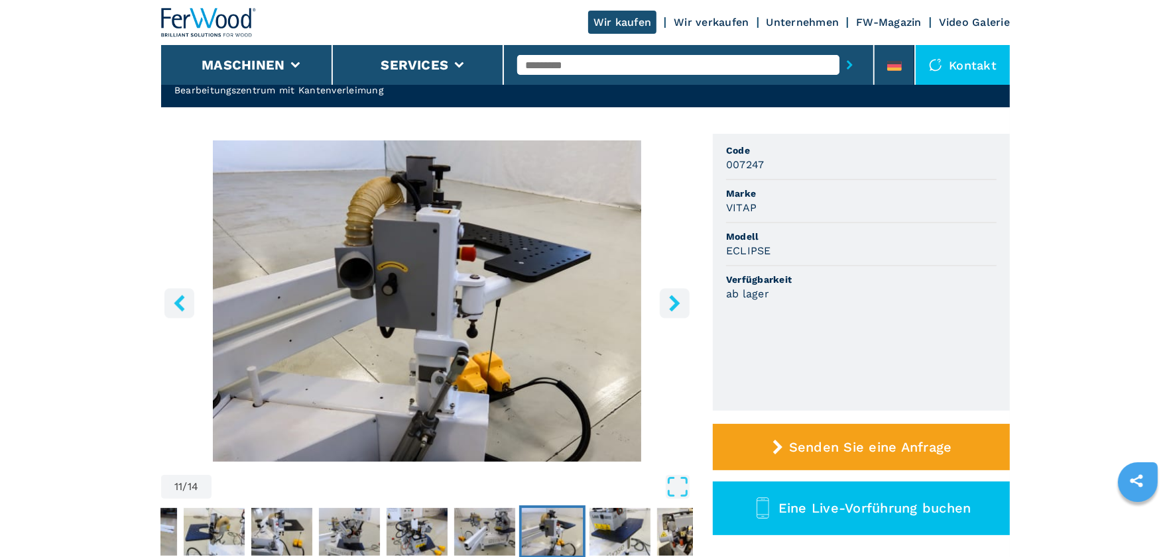
click at [675, 305] on icon "right-button" at bounding box center [674, 303] width 11 height 17
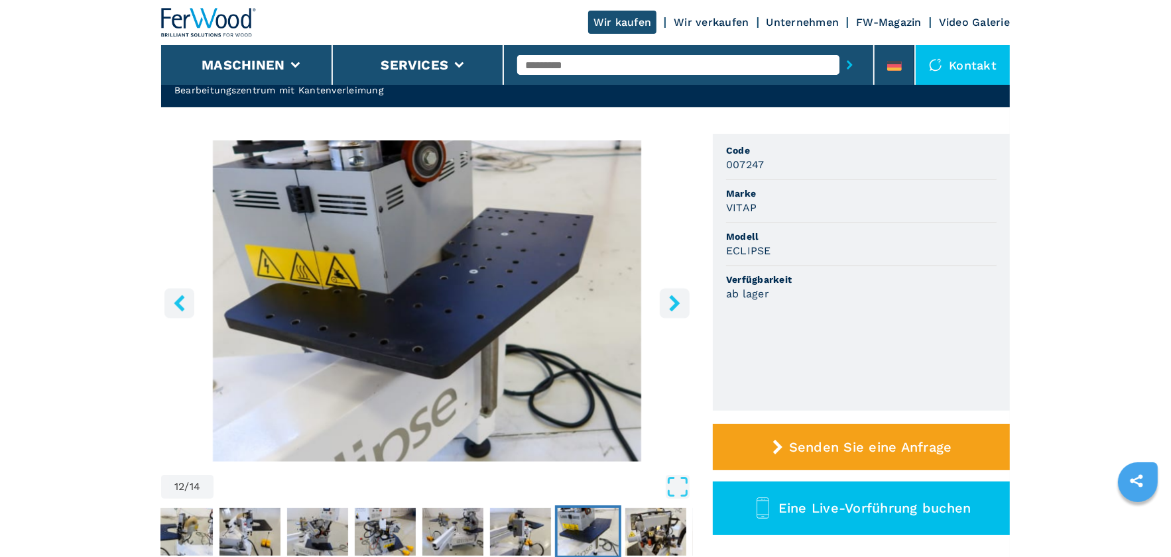
click at [675, 305] on icon "right-button" at bounding box center [674, 303] width 11 height 17
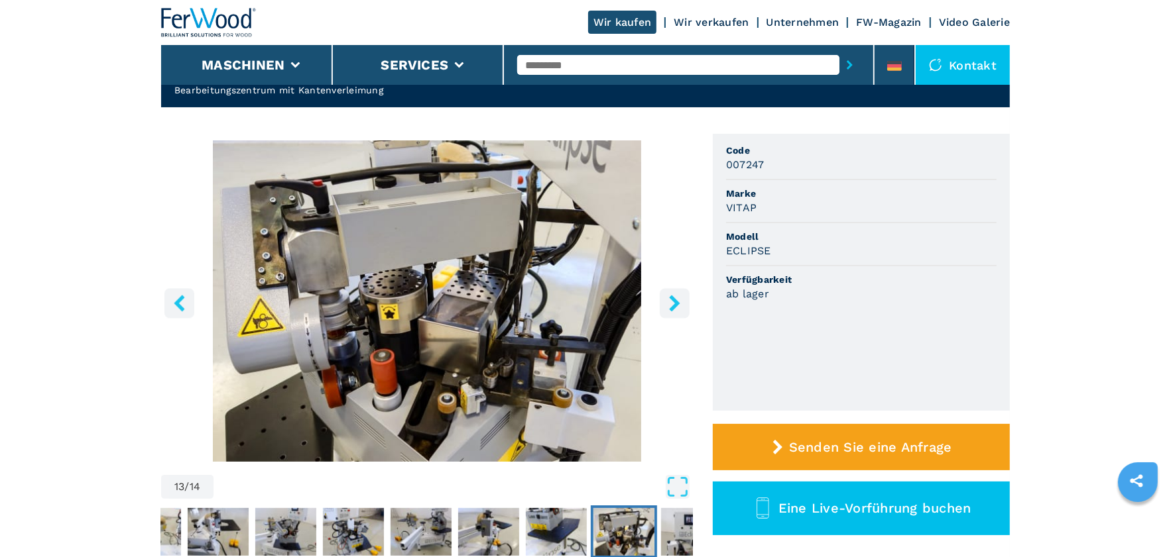
click at [675, 305] on icon "right-button" at bounding box center [674, 303] width 11 height 17
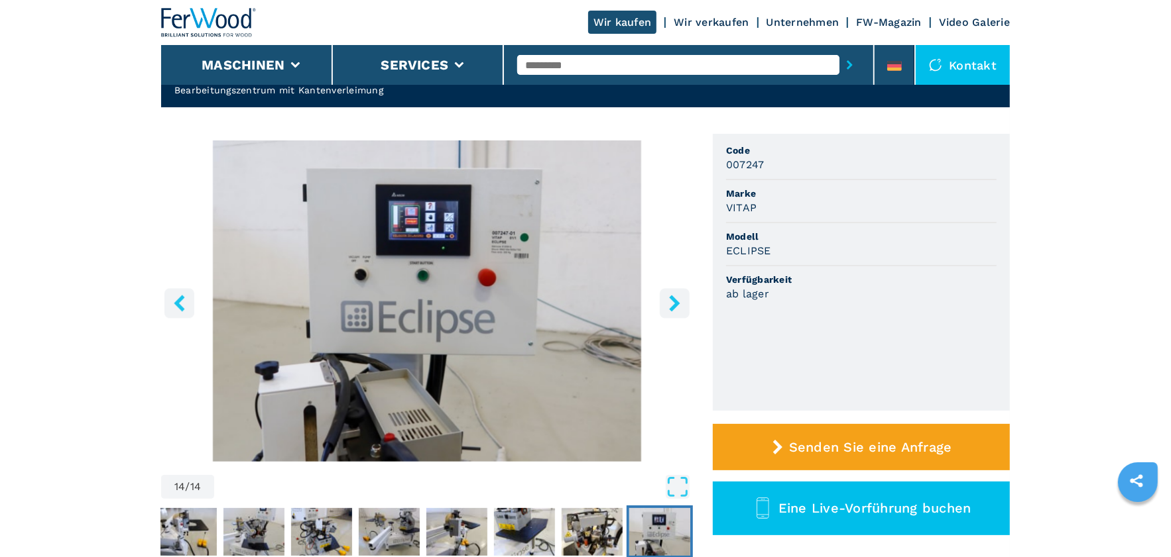
click at [675, 305] on icon "right-button" at bounding box center [674, 303] width 11 height 17
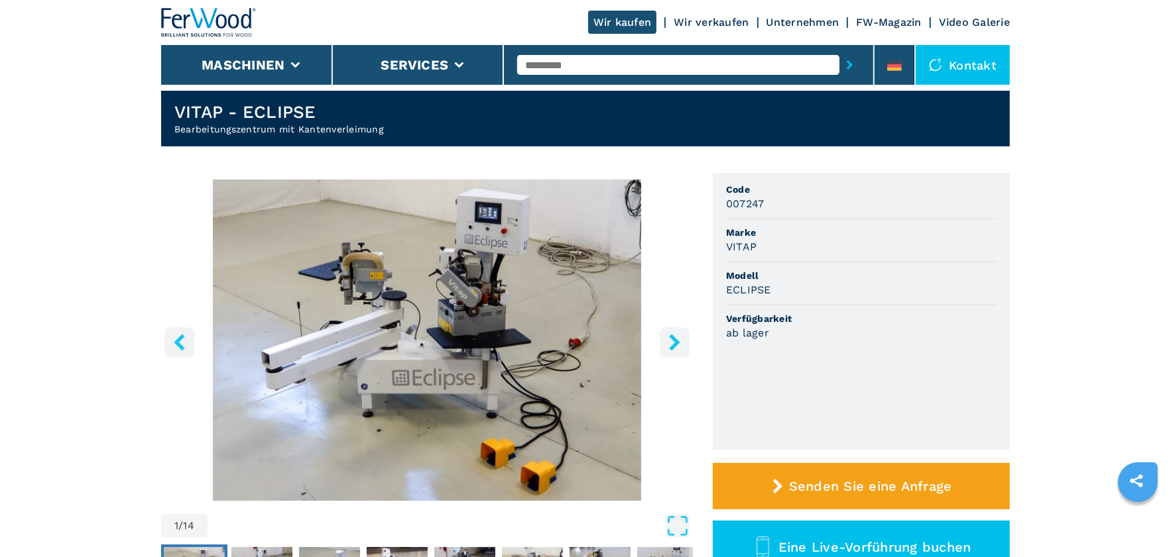
scroll to position [0, 0]
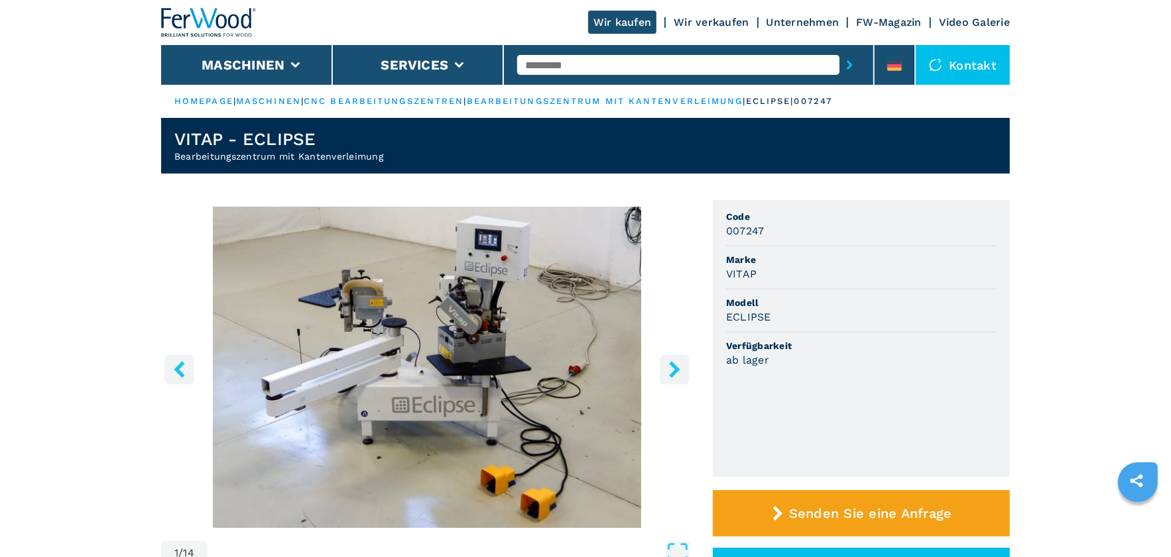
select select "**********"
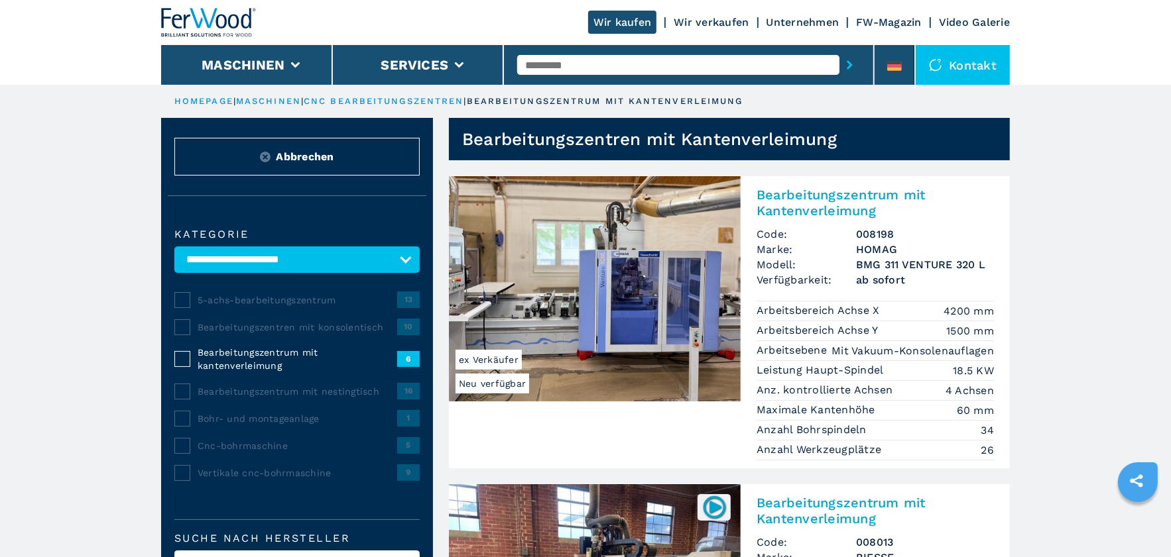
click at [268, 154] on img at bounding box center [265, 157] width 11 height 11
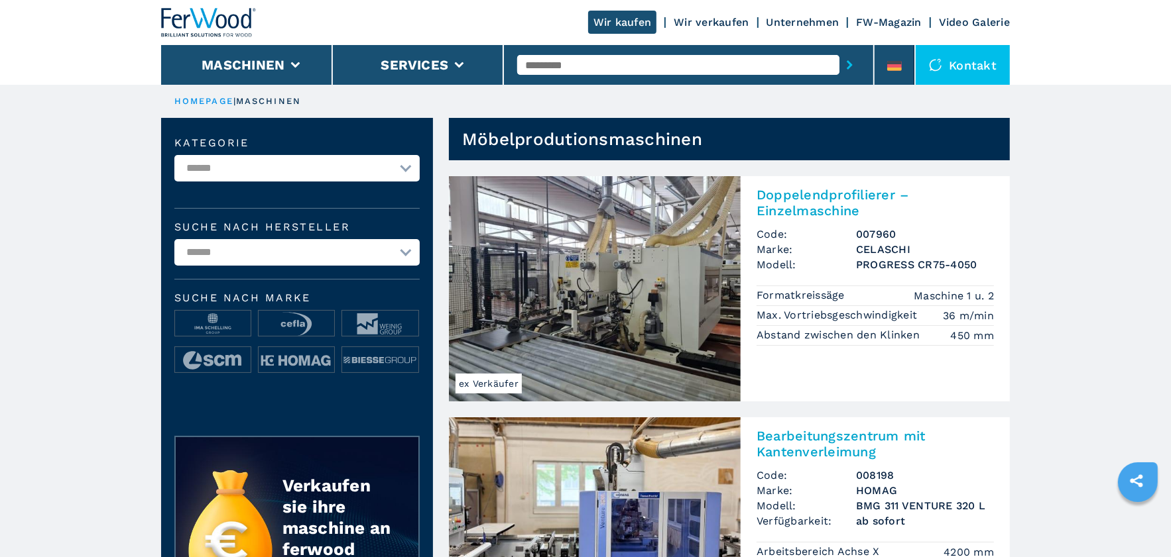
click at [709, 22] on link "Wir verkaufen" at bounding box center [711, 22] width 75 height 13
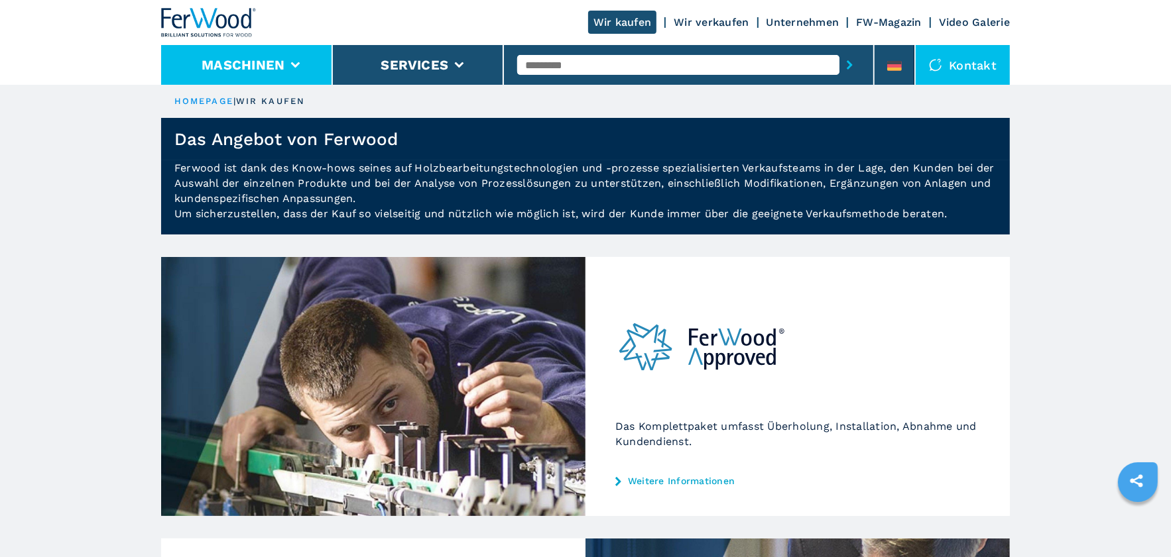
click at [292, 74] on li "Maschinen" at bounding box center [247, 65] width 172 height 40
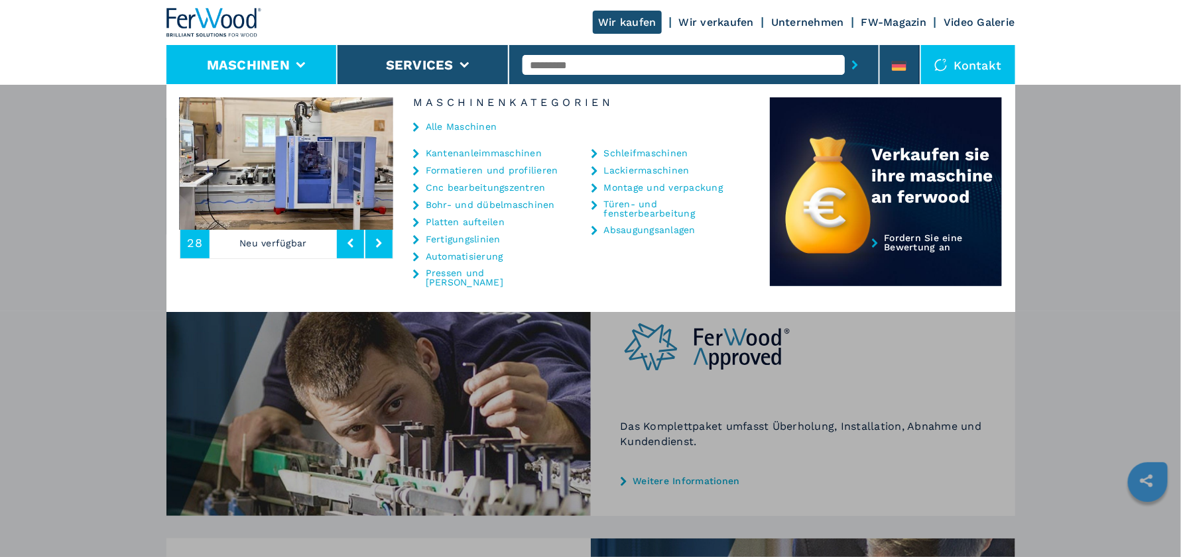
click at [440, 186] on link "Cnc bearbeitungszentren" at bounding box center [486, 187] width 120 height 9
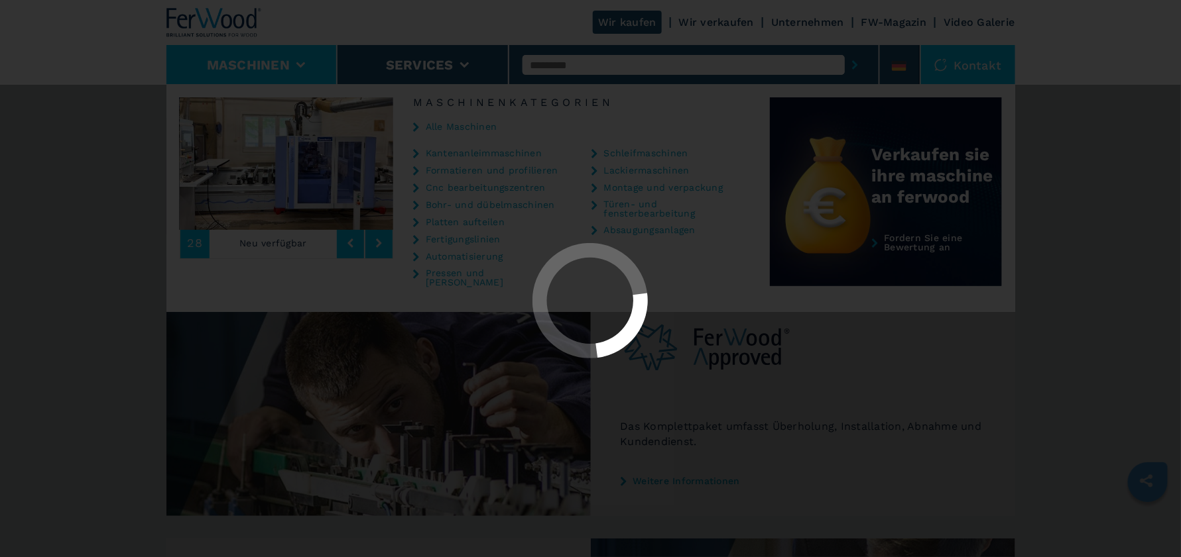
select select "**********"
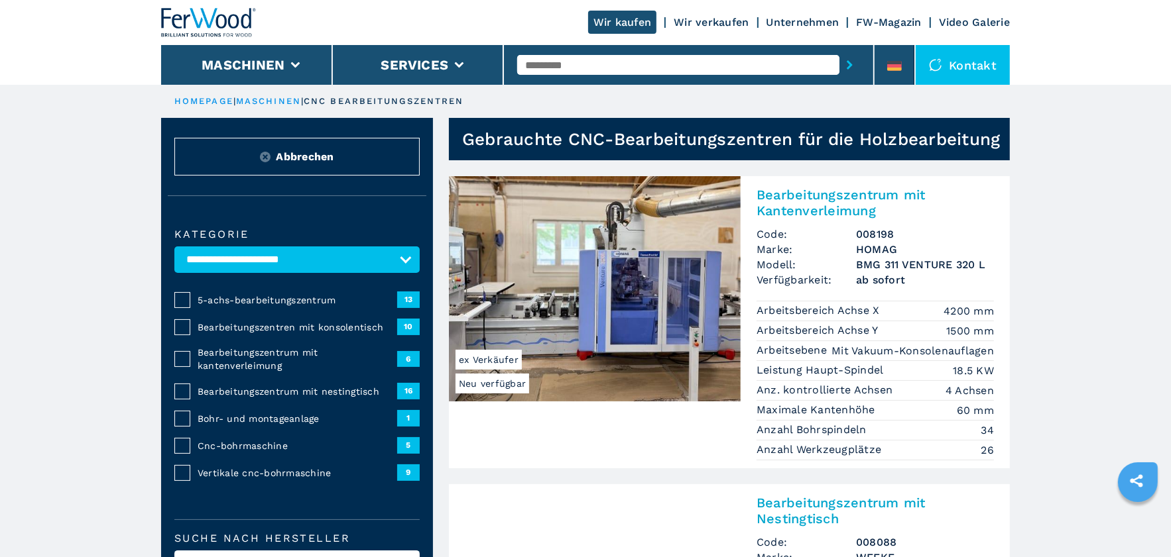
click at [262, 445] on span "Cnc-bohrmaschine" at bounding box center [298, 445] width 200 height 13
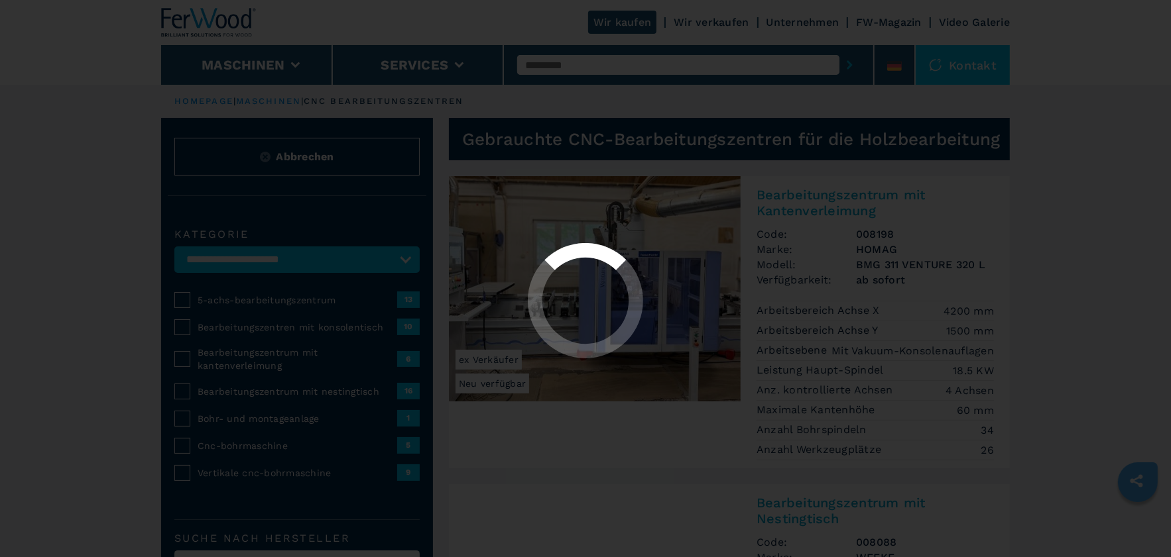
select select "**********"
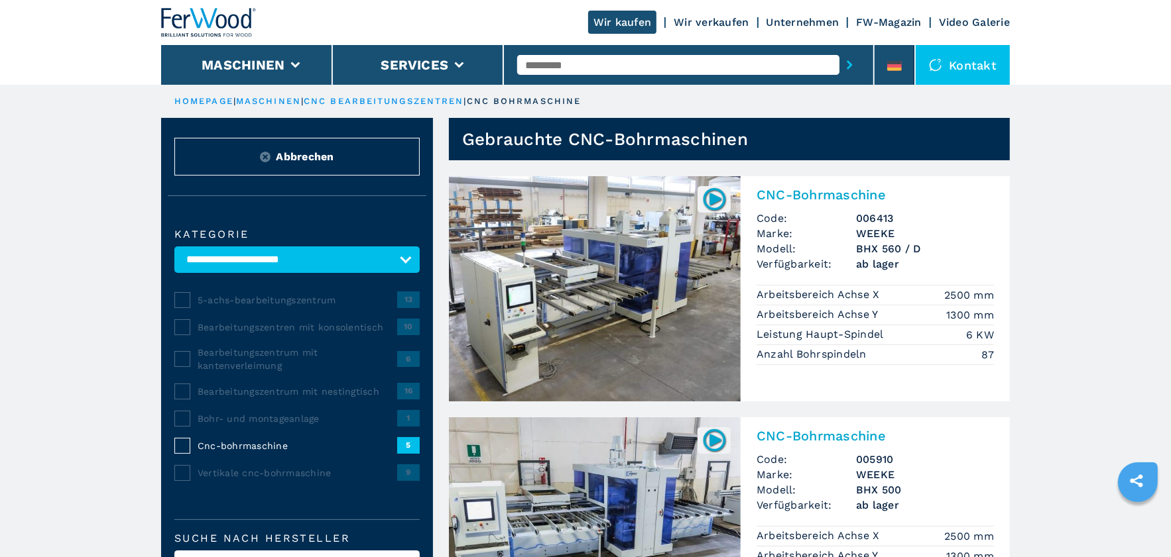
click at [224, 445] on span "Cnc-bohrmaschine" at bounding box center [298, 445] width 200 height 13
click at [244, 467] on span "Vertikale cnc-bohrmaschine" at bounding box center [298, 473] width 200 height 13
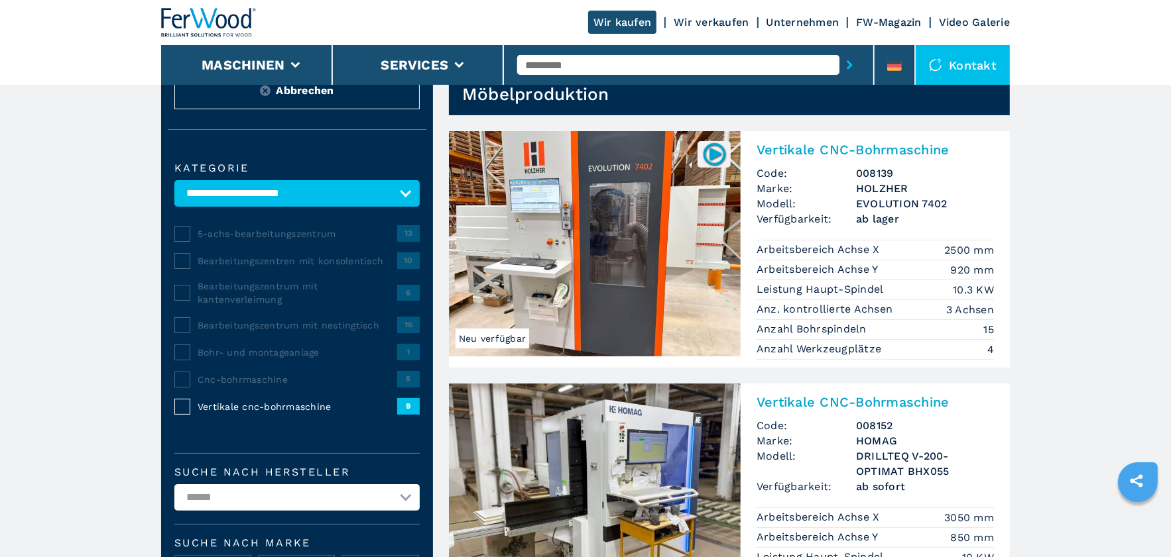
scroll to position [133, 0]
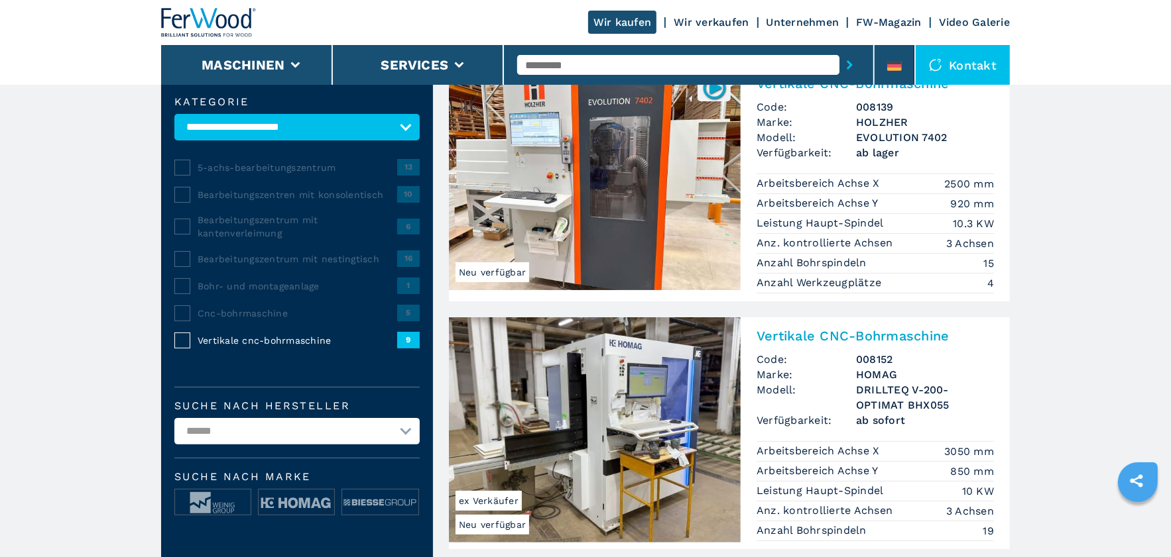
click at [554, 451] on img at bounding box center [595, 430] width 292 height 225
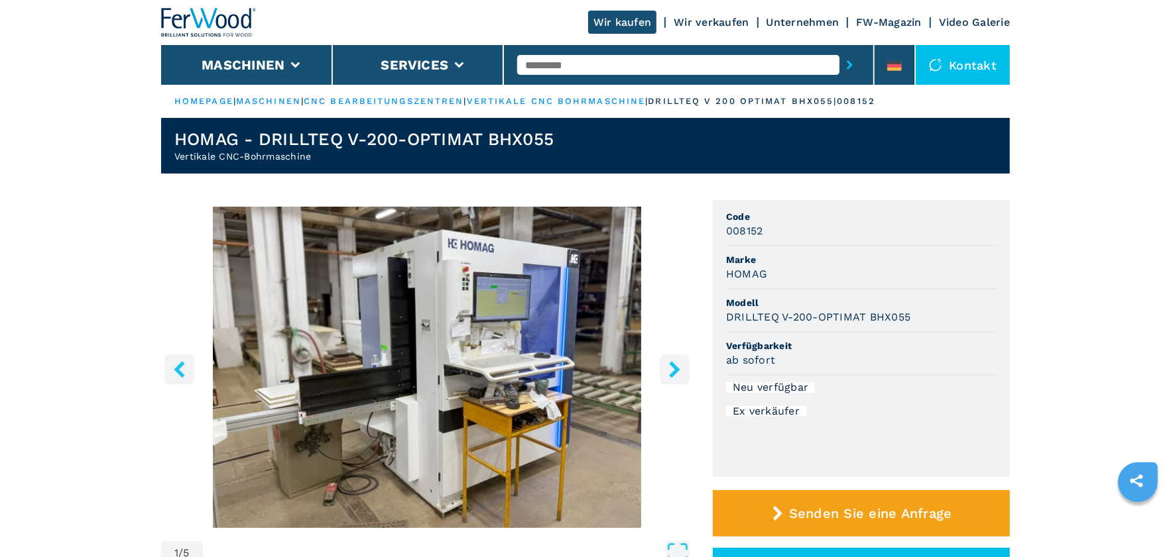
click at [420, 101] on link "cnc bearbeitungszentren" at bounding box center [384, 101] width 160 height 10
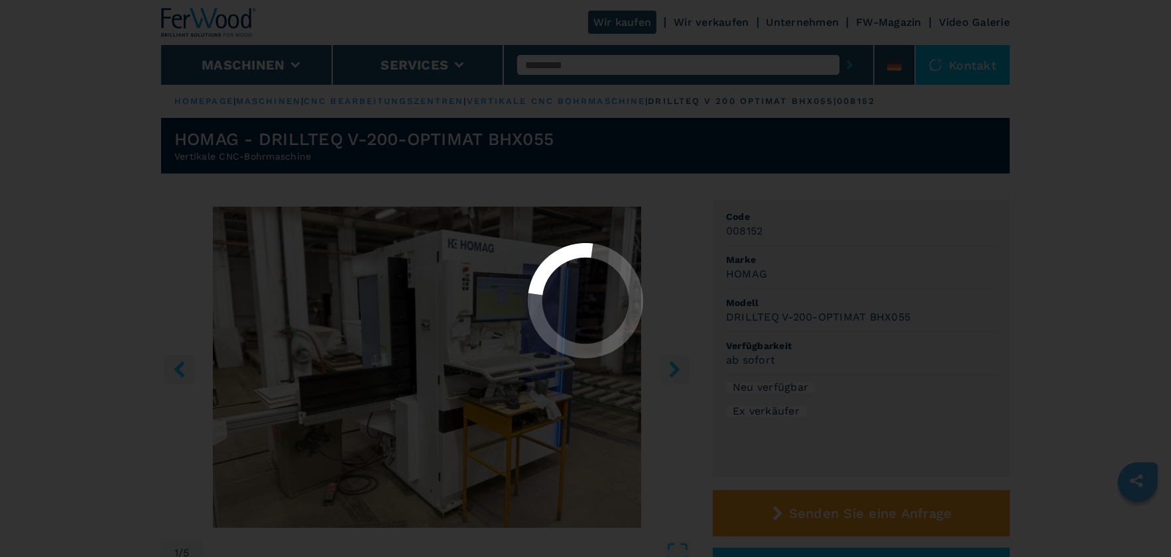
select select "**********"
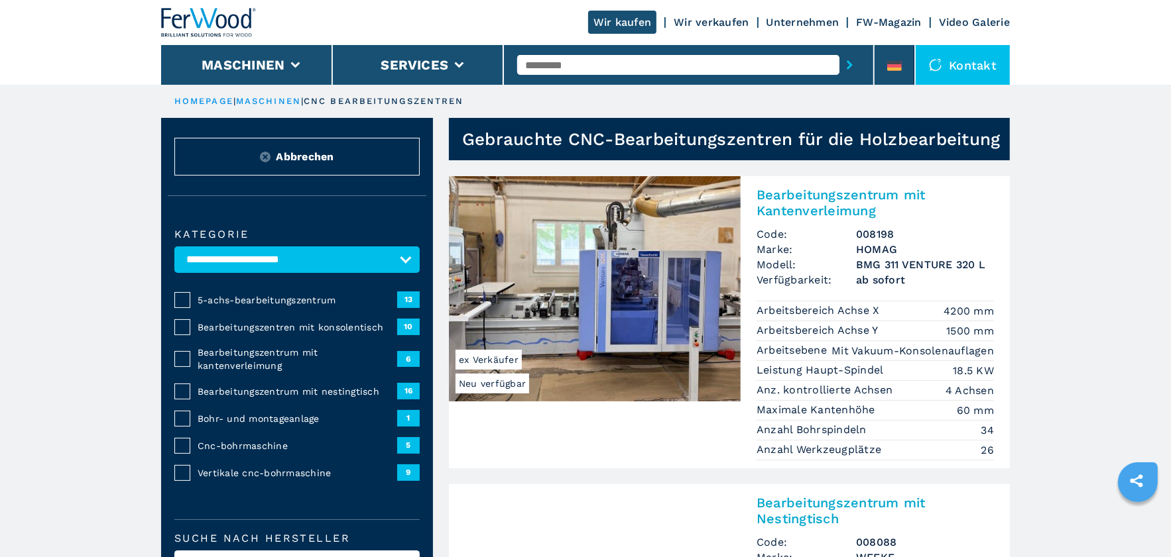
click at [282, 327] on span "Bearbeitungszentren mit konsolentisch" at bounding box center [298, 327] width 200 height 13
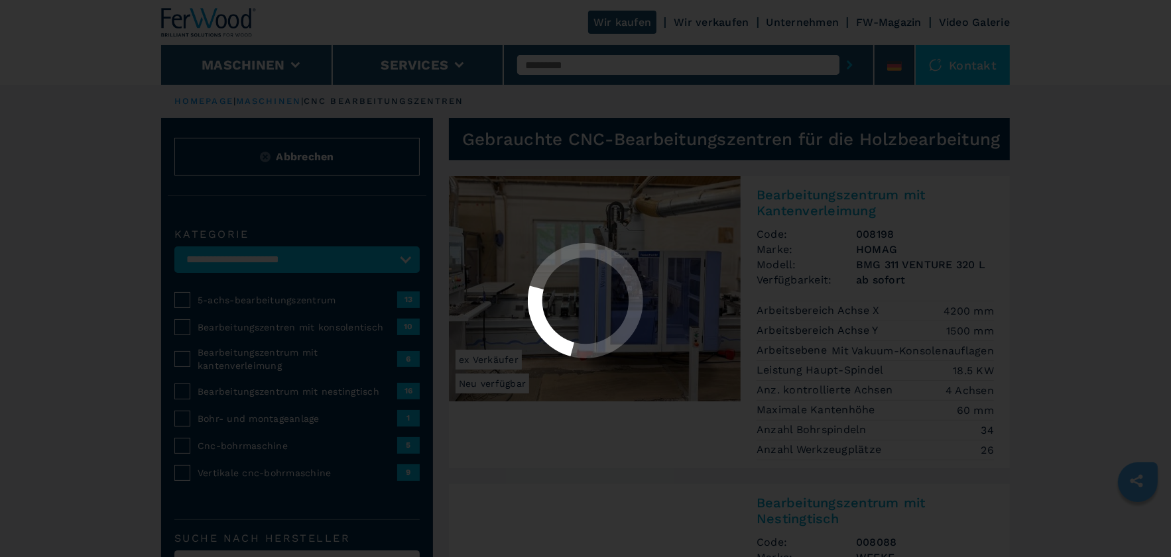
select select "**********"
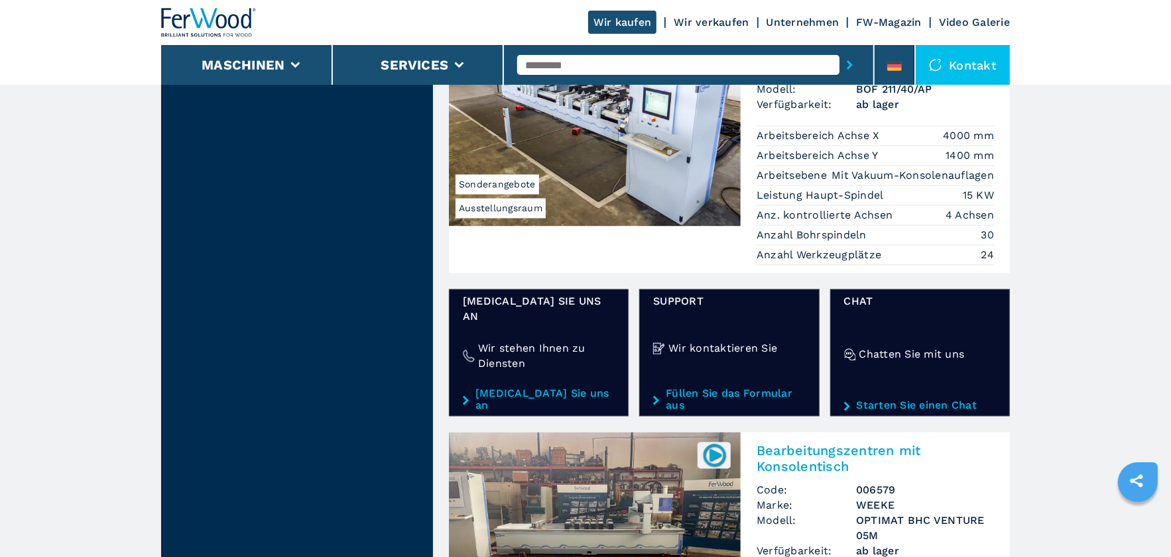
scroll to position [2254, 0]
